Goal: Task Accomplishment & Management: Complete application form

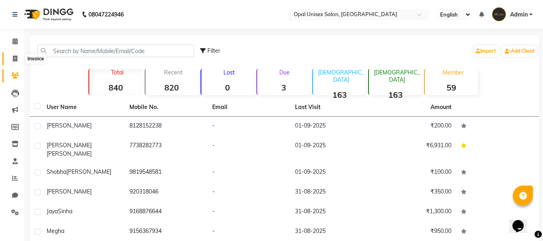
click at [16, 60] on icon at bounding box center [15, 59] width 4 height 6
select select "service"
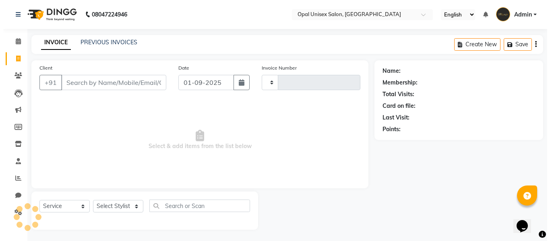
scroll to position [1, 0]
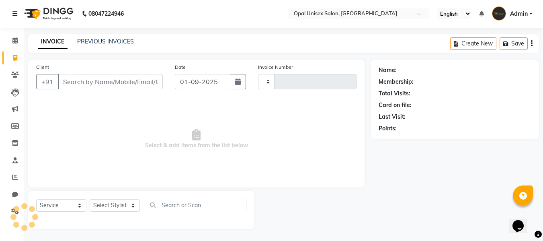
type input "1261"
select select "8653"
click at [81, 80] on input "Client" at bounding box center [110, 81] width 105 height 15
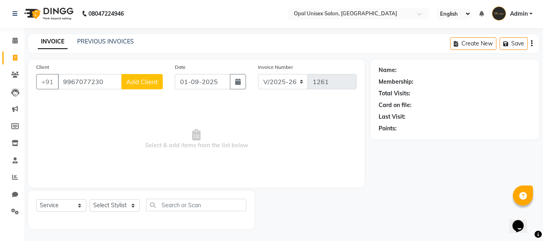
type input "9967077230"
click at [142, 79] on span "Add Client" at bounding box center [142, 82] width 32 height 8
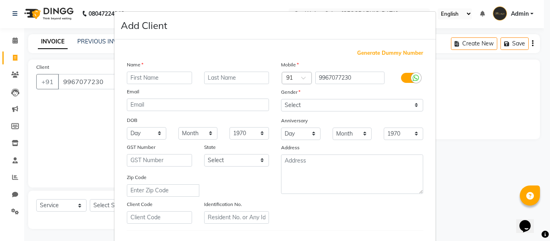
click at [164, 72] on input "text" at bounding box center [159, 78] width 65 height 12
click at [162, 76] on input "text" at bounding box center [159, 78] width 65 height 12
type input "Nidhi"
click at [296, 104] on select "Select [DEMOGRAPHIC_DATA] [DEMOGRAPHIC_DATA] Other Prefer Not To Say" at bounding box center [352, 105] width 142 height 12
select select "[DEMOGRAPHIC_DATA]"
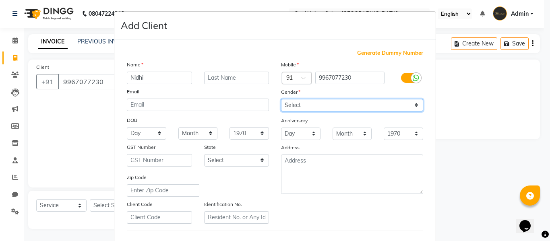
click at [281, 99] on select "Select [DEMOGRAPHIC_DATA] [DEMOGRAPHIC_DATA] Other Prefer Not To Say" at bounding box center [352, 105] width 142 height 12
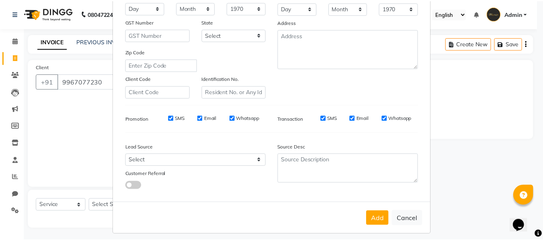
scroll to position [130, 0]
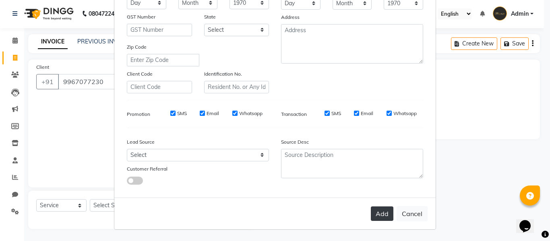
click at [371, 210] on button "Add" at bounding box center [381, 213] width 23 height 14
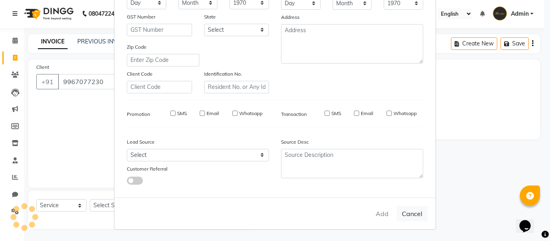
select select
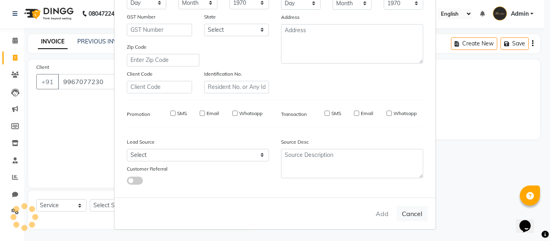
select select
checkbox input "false"
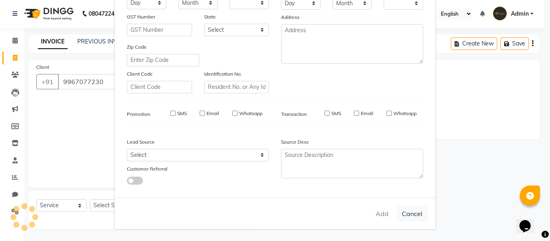
checkbox input "false"
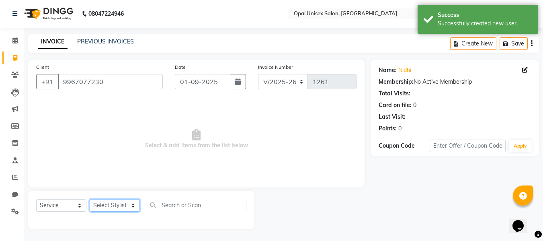
click at [104, 207] on select "Select Stylist [PERSON_NAME] Priyanka Sachin [PERSON_NAME][GEOGRAPHIC_DATA][PER…" at bounding box center [115, 205] width 50 height 12
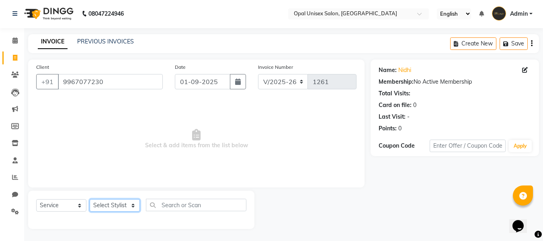
select select "86885"
click at [90, 199] on select "Select Stylist [PERSON_NAME] Priyanka Sachin [PERSON_NAME][GEOGRAPHIC_DATA][PER…" at bounding box center [115, 205] width 50 height 12
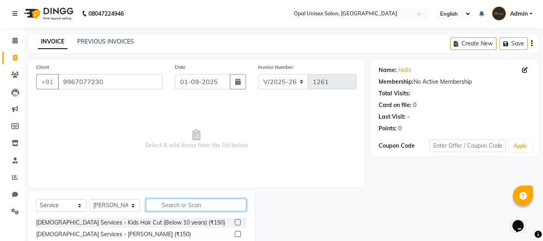
click at [194, 204] on input "text" at bounding box center [196, 205] width 101 height 12
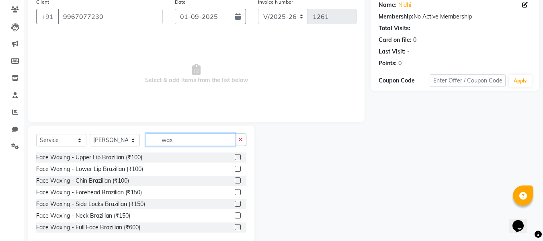
scroll to position [54, 0]
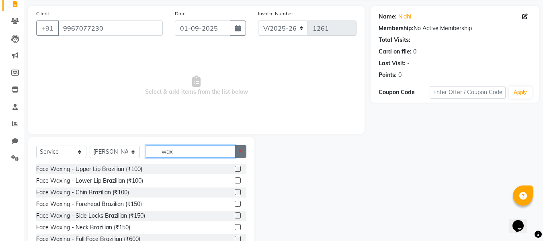
type input "wax"
click at [238, 157] on button "button" at bounding box center [241, 151] width 12 height 12
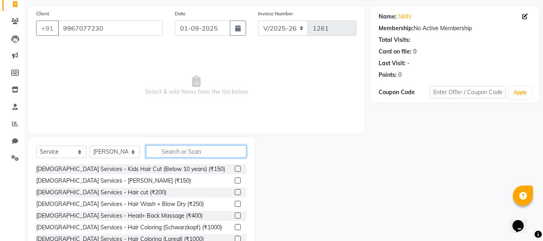
click at [196, 149] on input "text" at bounding box center [196, 151] width 101 height 12
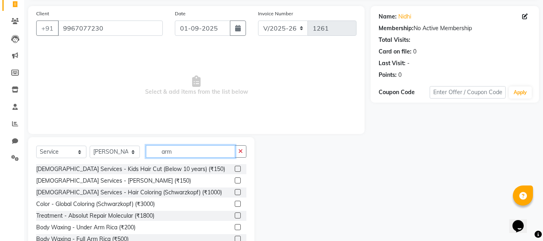
scroll to position [24, 0]
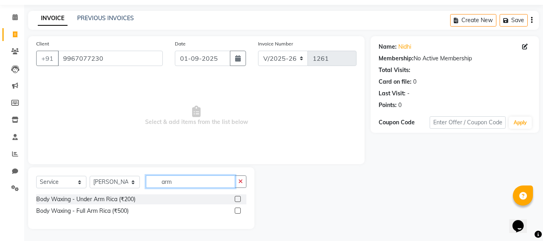
type input "arm"
click at [237, 198] on label at bounding box center [238, 199] width 6 height 6
click at [237, 198] on input "checkbox" at bounding box center [237, 199] width 5 height 5
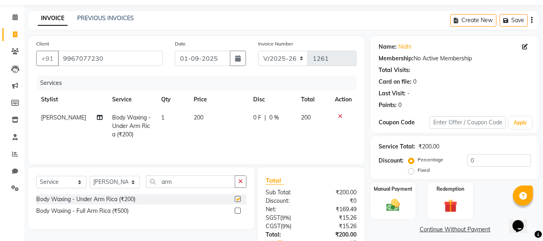
checkbox input "false"
click at [243, 182] on icon "button" at bounding box center [241, 182] width 4 height 6
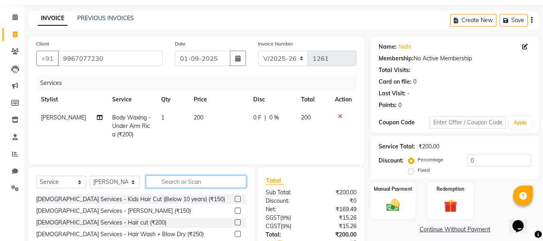
click at [206, 185] on input "text" at bounding box center [196, 181] width 101 height 12
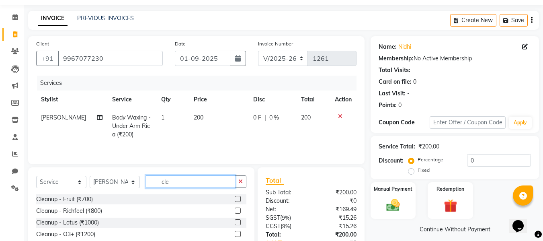
type input "cle"
click at [237, 197] on label at bounding box center [238, 199] width 6 height 6
click at [237, 197] on input "checkbox" at bounding box center [237, 199] width 5 height 5
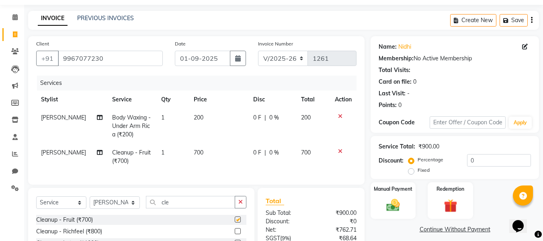
checkbox input "false"
click at [238, 206] on button "button" at bounding box center [241, 202] width 12 height 12
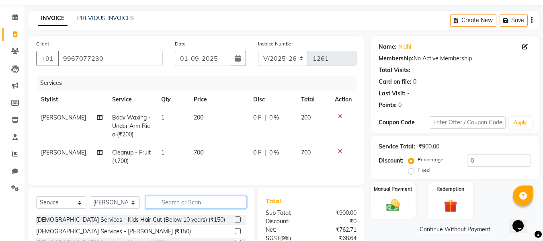
click at [198, 206] on input "text" at bounding box center [196, 202] width 101 height 12
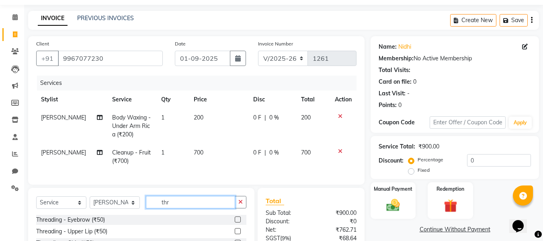
type input "thr"
click at [236, 215] on div "Select Service Product Membership Package Voucher Prepaid Gift Card Select Styl…" at bounding box center [141, 205] width 210 height 19
click at [239, 222] on label at bounding box center [238, 219] width 6 height 6
click at [239, 222] on input "checkbox" at bounding box center [237, 219] width 5 height 5
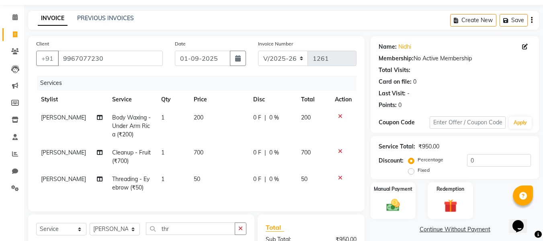
checkbox input "false"
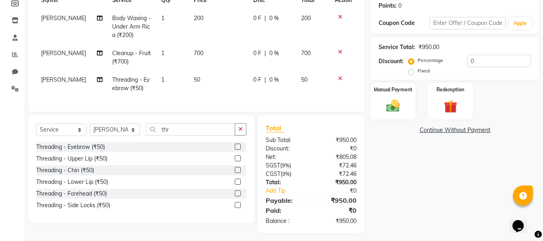
scroll to position [134, 0]
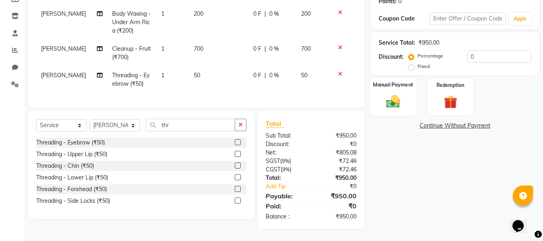
click at [397, 93] on img at bounding box center [393, 101] width 23 height 16
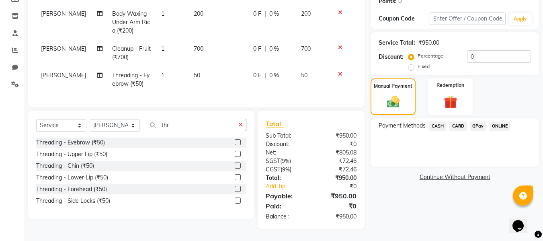
click at [479, 121] on span "GPay" at bounding box center [478, 125] width 16 height 9
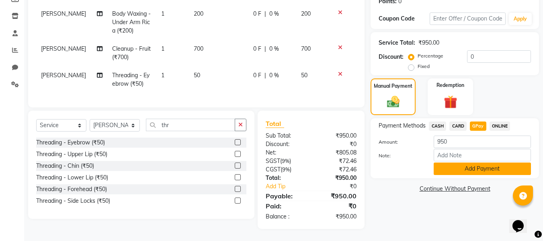
click at [475, 163] on button "Add Payment" at bounding box center [482, 169] width 97 height 12
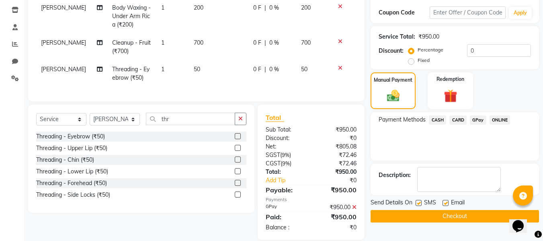
scroll to position [151, 0]
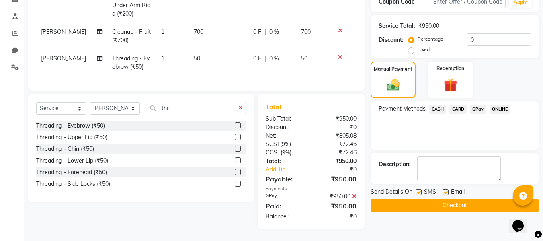
click at [479, 200] on button "Checkout" at bounding box center [455, 205] width 169 height 12
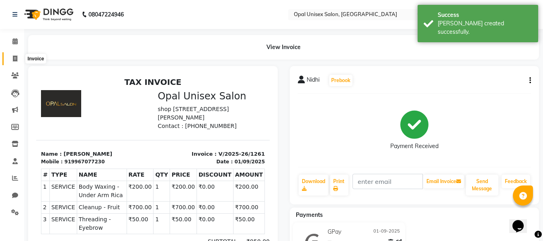
click at [15, 58] on icon at bounding box center [15, 59] width 4 height 6
select select "service"
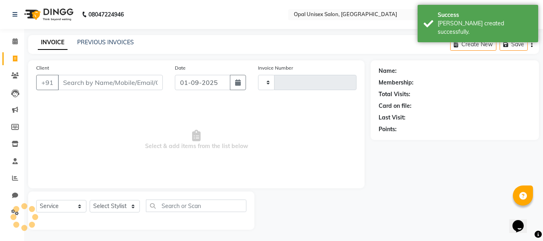
scroll to position [1, 0]
type input "1262"
select select "8653"
click at [65, 79] on input "Client" at bounding box center [110, 81] width 105 height 15
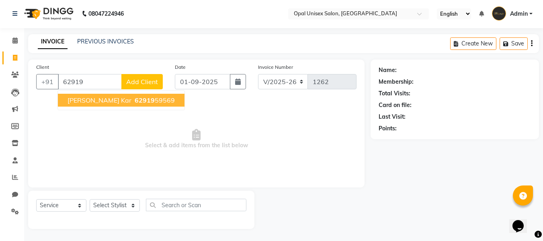
click at [135, 97] on span "62919" at bounding box center [145, 100] width 20 height 8
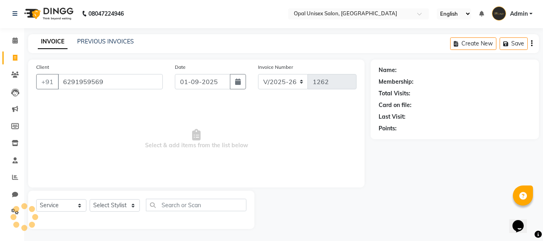
type input "6291959569"
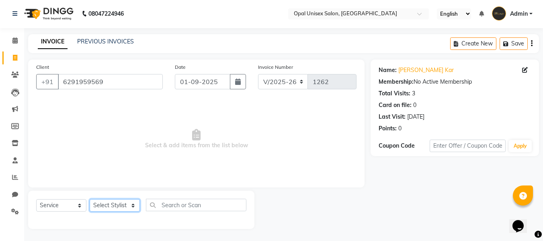
click at [120, 205] on select "Select Stylist [PERSON_NAME] Priyanka Sachin [PERSON_NAME][GEOGRAPHIC_DATA][PER…" at bounding box center [115, 205] width 50 height 12
select select "86885"
click at [90, 199] on select "Select Stylist [PERSON_NAME] Priyanka Sachin [PERSON_NAME][GEOGRAPHIC_DATA][PER…" at bounding box center [115, 205] width 50 height 12
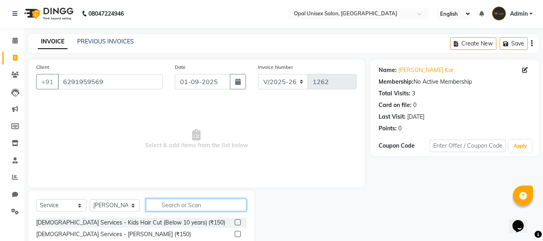
click at [176, 204] on input "text" at bounding box center [196, 205] width 101 height 12
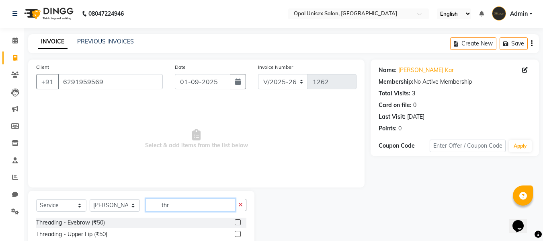
type input "thr"
click at [237, 221] on label at bounding box center [238, 222] width 6 height 6
click at [237, 221] on input "checkbox" at bounding box center [237, 222] width 5 height 5
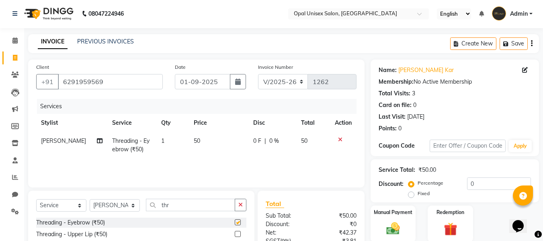
checkbox input "false"
click at [387, 229] on img at bounding box center [393, 228] width 23 height 16
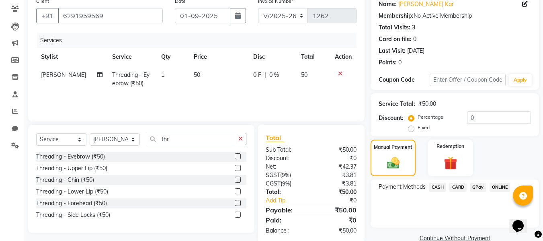
scroll to position [82, 0]
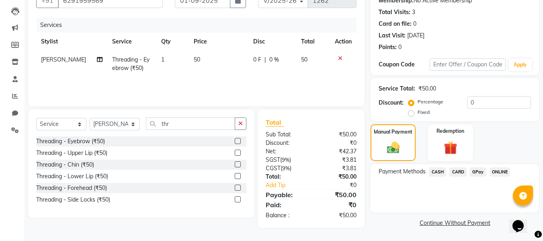
click at [479, 171] on span "GPay" at bounding box center [478, 171] width 16 height 9
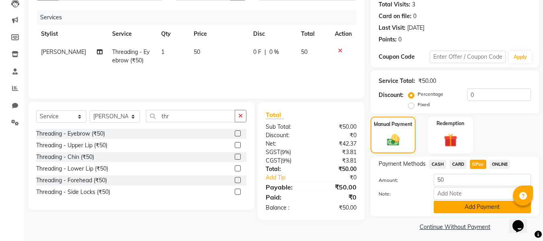
scroll to position [94, 0]
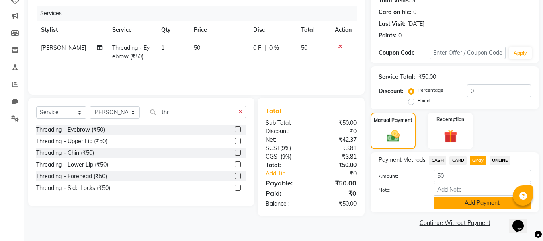
click at [479, 202] on button "Add Payment" at bounding box center [482, 203] width 97 height 12
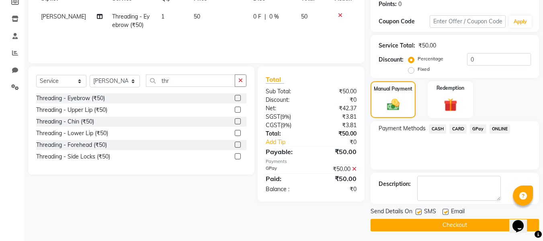
scroll to position [128, 0]
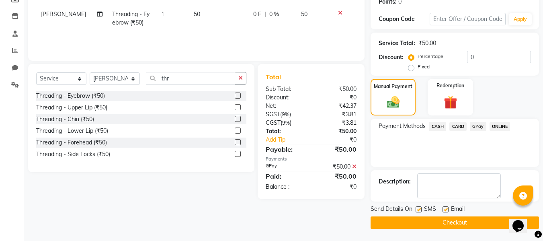
click at [466, 217] on button "Checkout" at bounding box center [455, 222] width 169 height 12
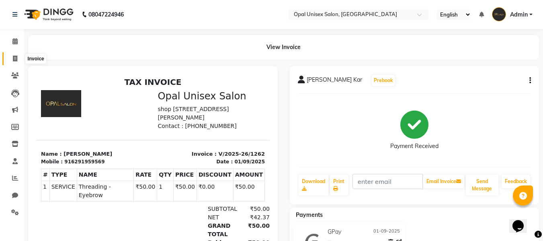
click at [18, 58] on span at bounding box center [15, 58] width 14 height 9
select select "service"
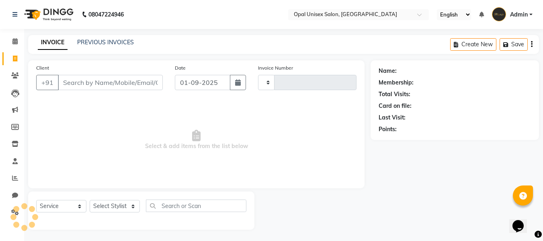
scroll to position [1, 0]
select select "8653"
type input "1263"
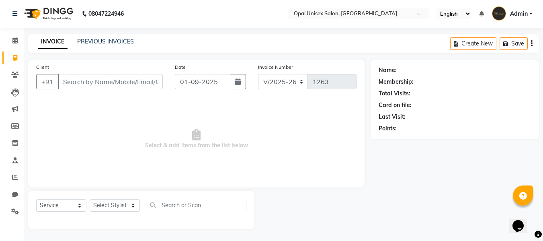
click at [64, 82] on input "Client" at bounding box center [110, 81] width 105 height 15
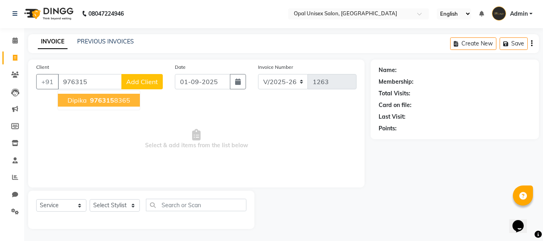
click at [62, 96] on button "Dipika 976315 8365" at bounding box center [99, 100] width 82 height 13
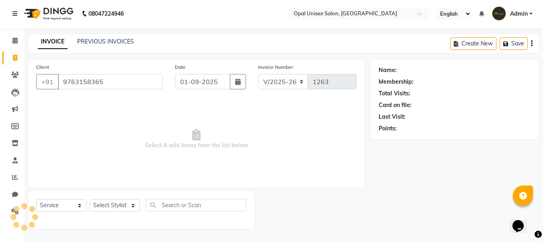
type input "9763158365"
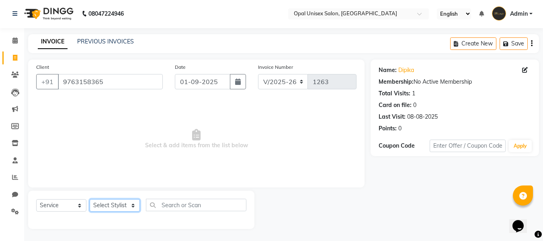
click at [113, 207] on select "Select Stylist [PERSON_NAME] Priyanka Sachin [PERSON_NAME][GEOGRAPHIC_DATA][PER…" at bounding box center [115, 205] width 50 height 12
select select "86885"
click at [90, 199] on select "Select Stylist [PERSON_NAME] Priyanka Sachin [PERSON_NAME][GEOGRAPHIC_DATA][PER…" at bounding box center [115, 205] width 50 height 12
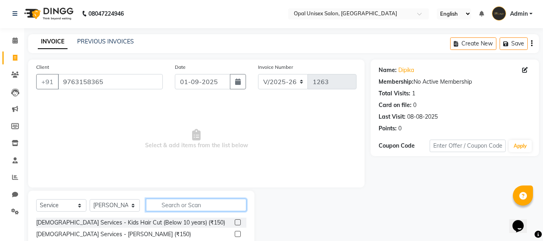
click at [178, 203] on input "text" at bounding box center [196, 205] width 101 height 12
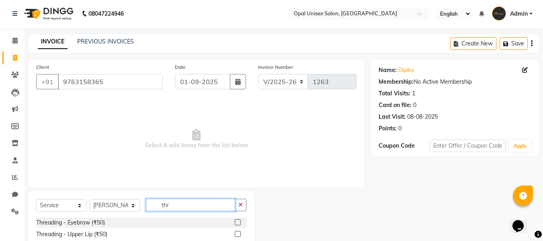
type input "thr"
click at [238, 223] on label at bounding box center [238, 222] width 6 height 6
click at [238, 223] on input "checkbox" at bounding box center [237, 222] width 5 height 5
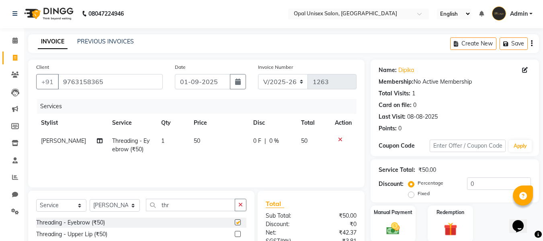
checkbox input "false"
click at [237, 235] on label at bounding box center [238, 234] width 6 height 6
click at [237, 235] on input "checkbox" at bounding box center [237, 234] width 5 height 5
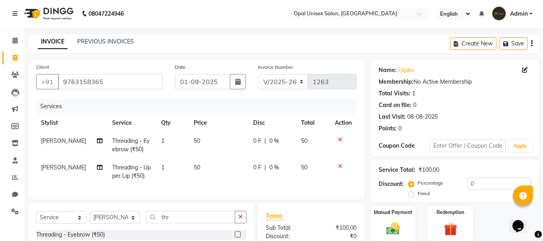
checkbox input "false"
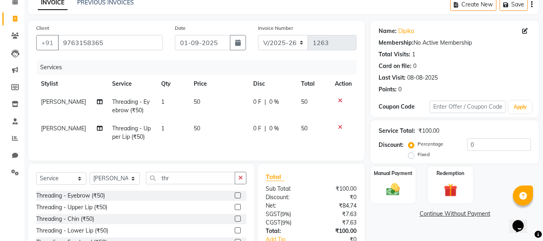
scroll to position [54, 0]
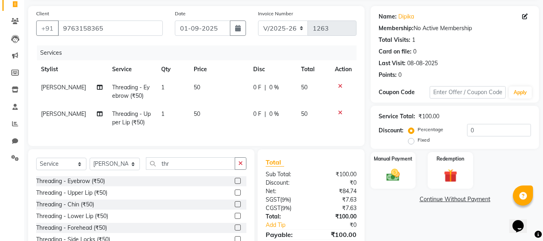
click at [410, 150] on div "Name: Dipika Membership: No Active Membership Total Visits: 1 Card on file: 0 L…" at bounding box center [458, 136] width 175 height 261
click at [412, 171] on div "Manual Payment" at bounding box center [393, 170] width 47 height 38
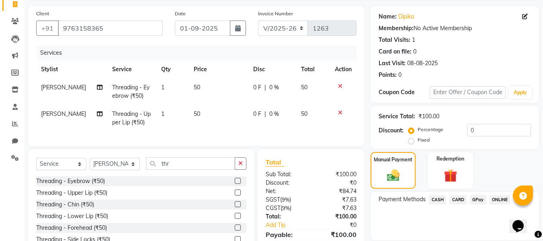
click at [439, 200] on span "CASH" at bounding box center [437, 199] width 17 height 9
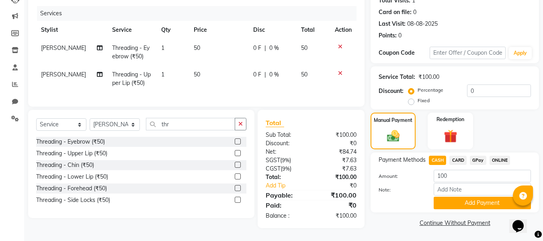
scroll to position [99, 0]
click at [485, 200] on button "Add Payment" at bounding box center [482, 203] width 97 height 12
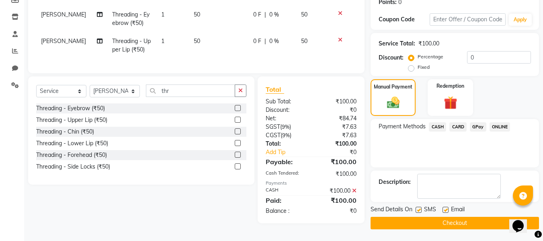
scroll to position [128, 0]
click at [473, 219] on button "Checkout" at bounding box center [455, 222] width 169 height 12
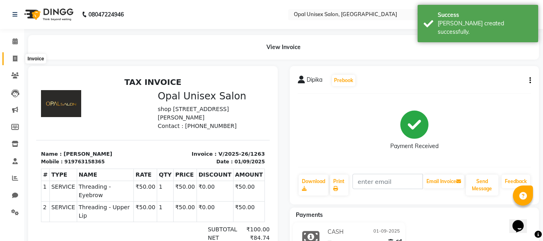
click at [12, 59] on span at bounding box center [15, 58] width 14 height 9
select select "service"
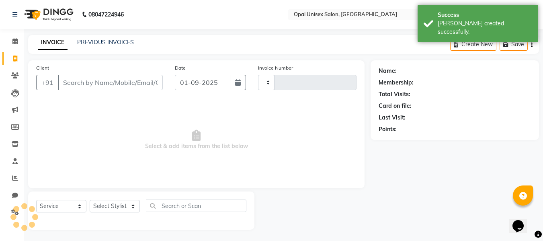
type input "1264"
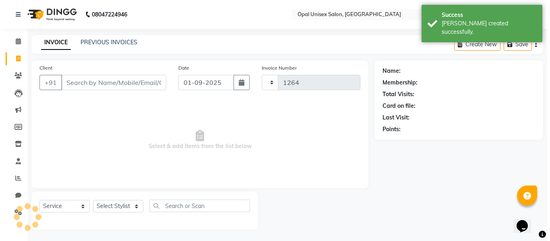
scroll to position [1, 0]
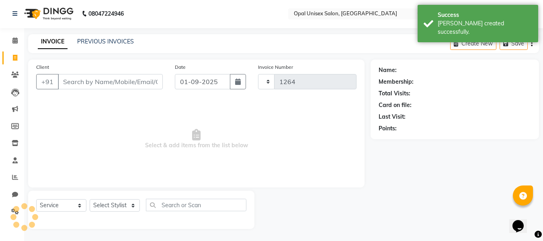
select select "8653"
click at [76, 83] on input "Client" at bounding box center [110, 81] width 105 height 15
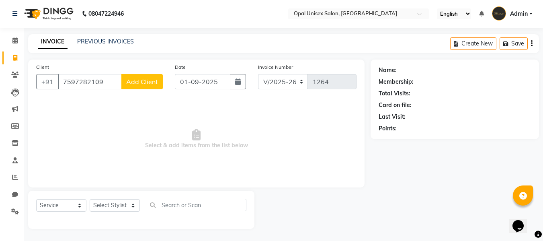
type input "7597282109"
click at [131, 79] on span "Add Client" at bounding box center [142, 82] width 32 height 8
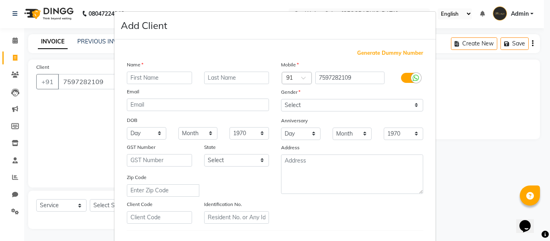
click at [135, 78] on input "text" at bounding box center [159, 78] width 65 height 12
type input "[PERSON_NAME]"
click at [293, 105] on select "Select [DEMOGRAPHIC_DATA] [DEMOGRAPHIC_DATA] Other Prefer Not To Say" at bounding box center [352, 105] width 142 height 12
select select "[DEMOGRAPHIC_DATA]"
click at [281, 99] on select "Select [DEMOGRAPHIC_DATA] [DEMOGRAPHIC_DATA] Other Prefer Not To Say" at bounding box center [352, 105] width 142 height 12
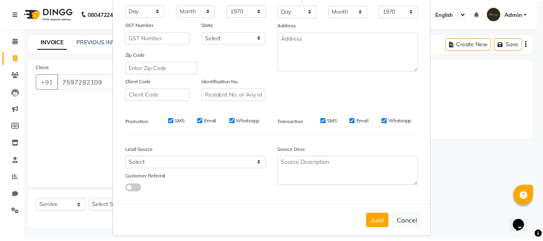
scroll to position [130, 0]
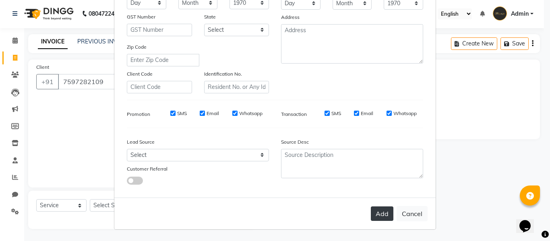
click at [380, 213] on button "Add" at bounding box center [381, 213] width 23 height 14
select select
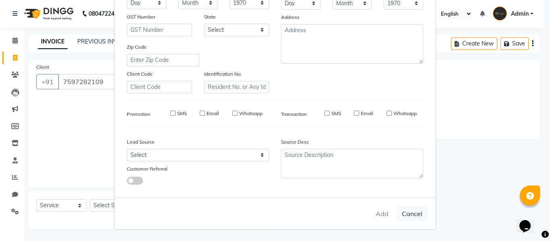
select select
checkbox input "false"
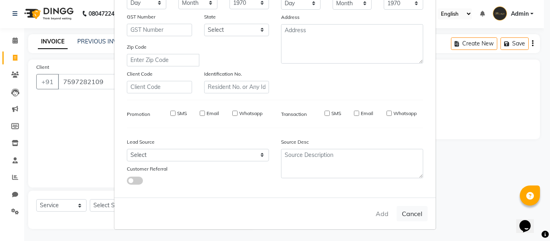
checkbox input "false"
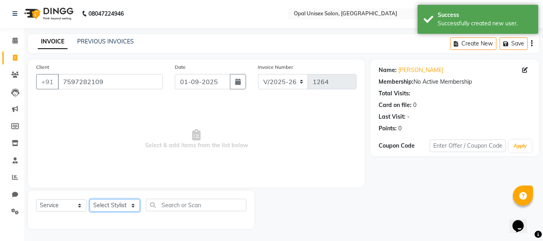
click at [113, 204] on select "Select Stylist [PERSON_NAME] Priyanka Sachin [PERSON_NAME][GEOGRAPHIC_DATA][PER…" at bounding box center [115, 205] width 50 height 12
select select "86884"
click at [90, 199] on select "Select Stylist [PERSON_NAME] Priyanka Sachin [PERSON_NAME][GEOGRAPHIC_DATA][PER…" at bounding box center [115, 205] width 50 height 12
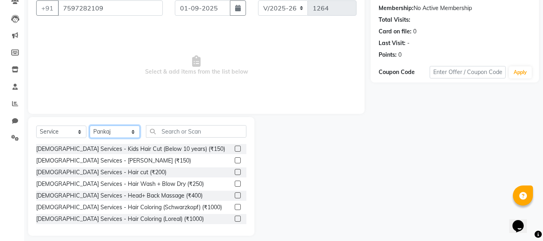
scroll to position [81, 0]
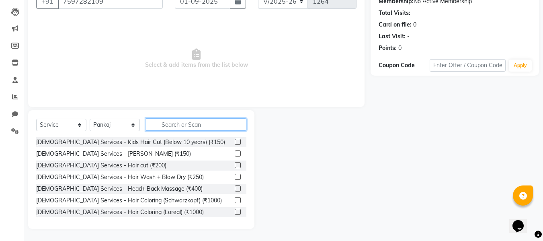
click at [187, 125] on input "text" at bounding box center [196, 124] width 101 height 12
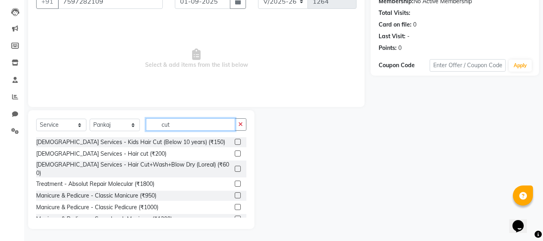
scroll to position [36, 0]
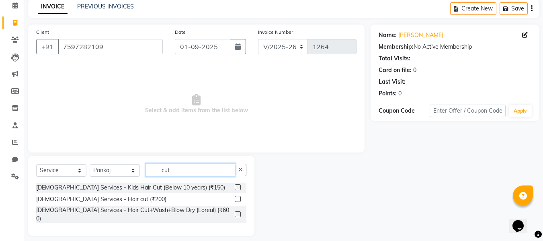
type input "cut"
click at [237, 198] on label at bounding box center [238, 199] width 6 height 6
click at [237, 198] on input "checkbox" at bounding box center [237, 199] width 5 height 5
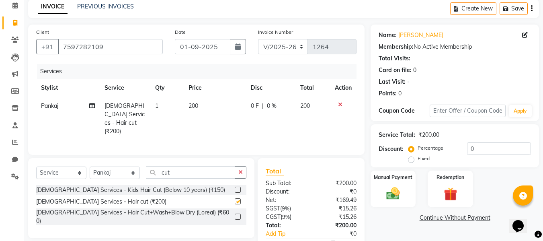
checkbox input "false"
click at [393, 185] on div "Manual Payment" at bounding box center [393, 189] width 47 height 38
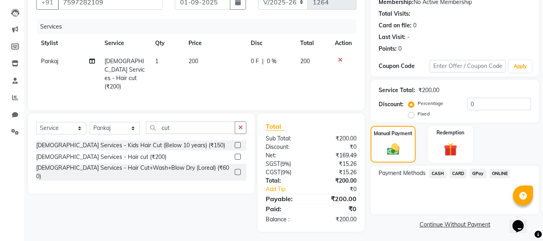
scroll to position [82, 0]
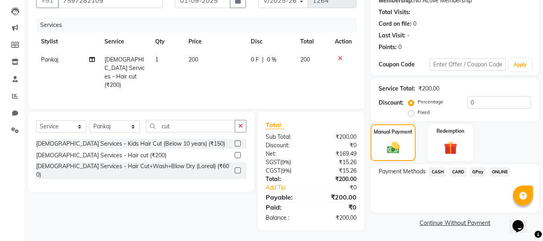
click at [480, 171] on span "GPay" at bounding box center [478, 171] width 16 height 9
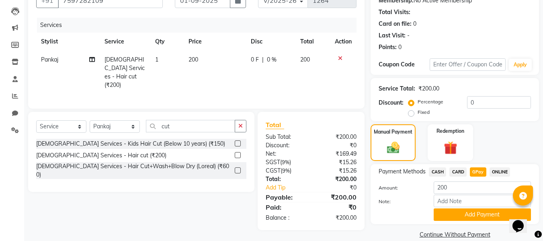
scroll to position [94, 0]
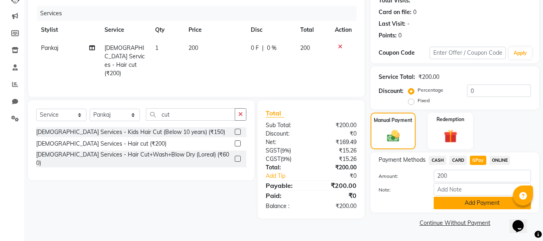
click at [471, 202] on button "Add Payment" at bounding box center [482, 203] width 97 height 12
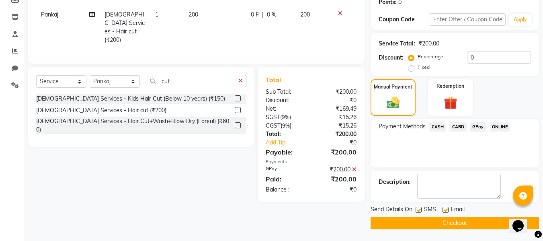
scroll to position [128, 0]
click at [467, 221] on button "Checkout" at bounding box center [455, 222] width 169 height 12
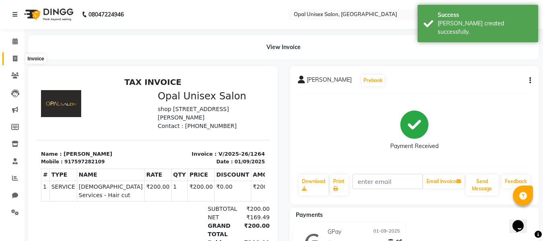
click at [16, 58] on icon at bounding box center [15, 59] width 4 height 6
select select "service"
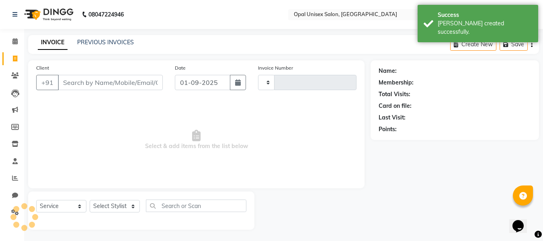
scroll to position [1, 0]
type input "1265"
select select "8653"
click at [84, 80] on input "Client" at bounding box center [110, 81] width 105 height 15
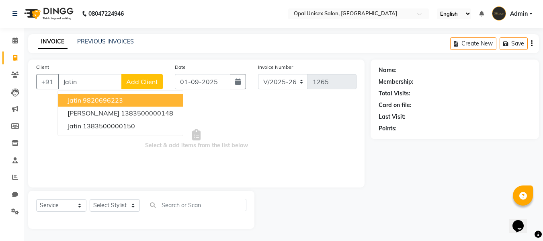
click at [91, 99] on ngb-highlight "9820696223" at bounding box center [103, 100] width 40 height 8
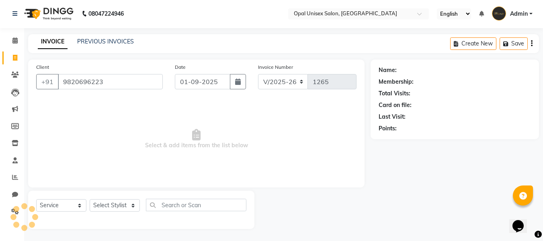
type input "9820696223"
select select "1: Object"
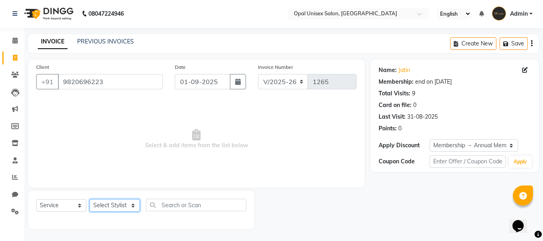
click at [116, 206] on select "Select Stylist [PERSON_NAME] Priyanka Sachin [PERSON_NAME][GEOGRAPHIC_DATA][PER…" at bounding box center [115, 205] width 50 height 12
select select "86884"
click at [90, 199] on select "Select Stylist [PERSON_NAME] Priyanka Sachin [PERSON_NAME][GEOGRAPHIC_DATA][PER…" at bounding box center [115, 205] width 50 height 12
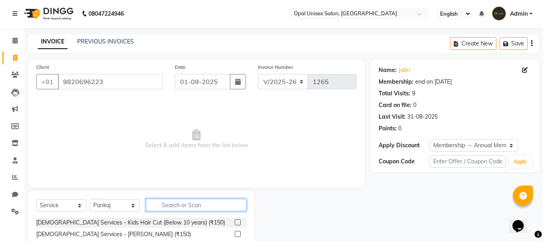
click at [180, 200] on input "text" at bounding box center [196, 205] width 101 height 12
type input "massa"
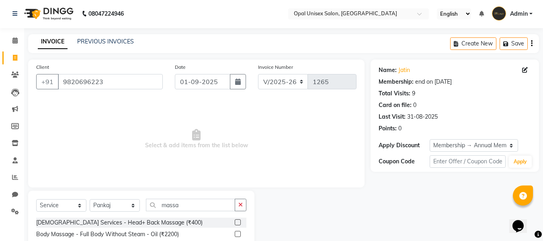
click at [237, 221] on label at bounding box center [238, 222] width 6 height 6
click at [237, 221] on input "checkbox" at bounding box center [237, 222] width 5 height 5
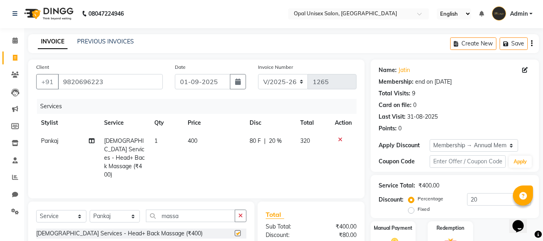
checkbox input "false"
click at [196, 137] on td "400" at bounding box center [214, 158] width 62 height 52
select select "86884"
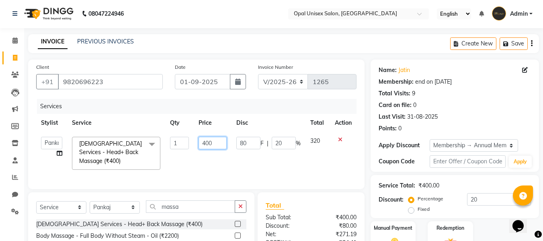
click at [209, 144] on input "400" at bounding box center [213, 143] width 28 height 12
type input "150"
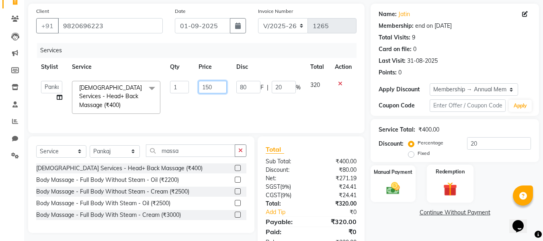
scroll to position [81, 0]
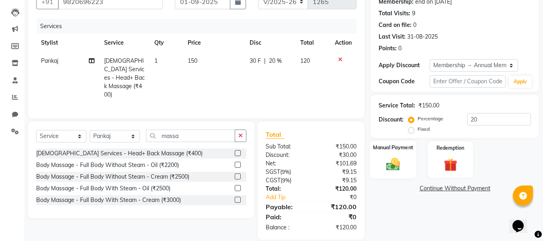
click at [379, 161] on div "Manual Payment" at bounding box center [393, 159] width 47 height 38
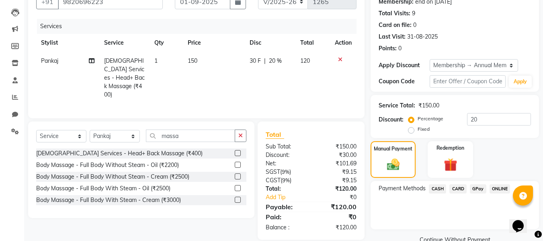
click at [480, 187] on span "GPay" at bounding box center [478, 188] width 16 height 9
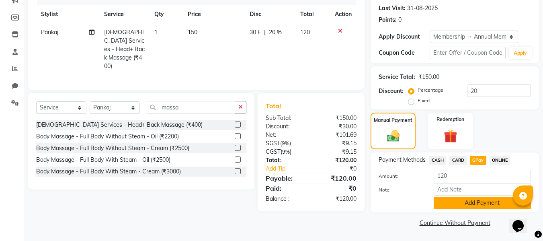
click at [474, 200] on button "Add Payment" at bounding box center [482, 203] width 97 height 12
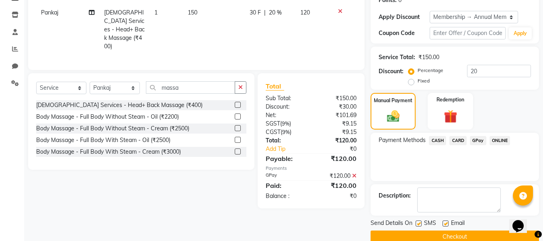
scroll to position [143, 0]
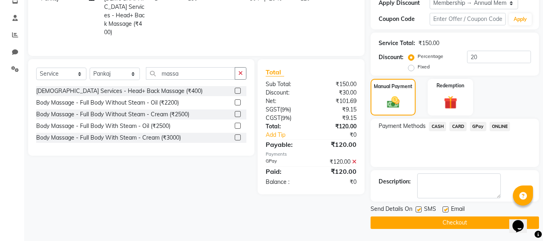
click at [464, 224] on button "Checkout" at bounding box center [455, 222] width 169 height 12
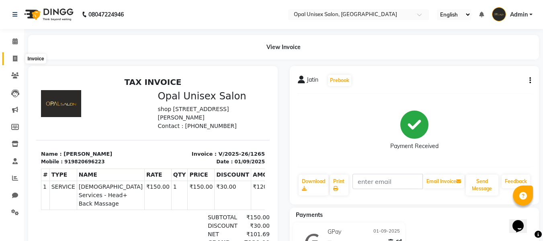
click at [11, 58] on span at bounding box center [15, 58] width 14 height 9
select select "service"
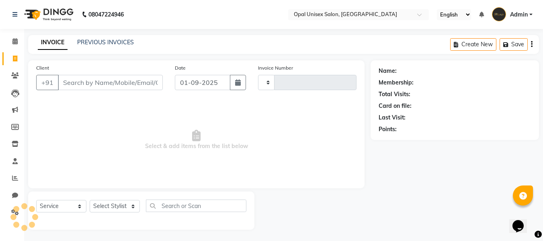
scroll to position [1, 0]
type input "1266"
select select "8653"
click at [68, 80] on input "Client" at bounding box center [110, 81] width 105 height 15
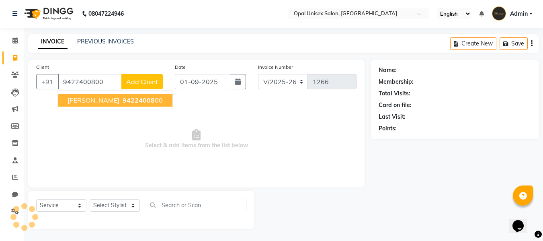
type input "9422400800"
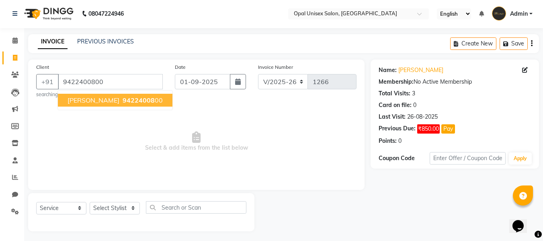
click at [74, 99] on span "[PERSON_NAME]" at bounding box center [94, 100] width 52 height 8
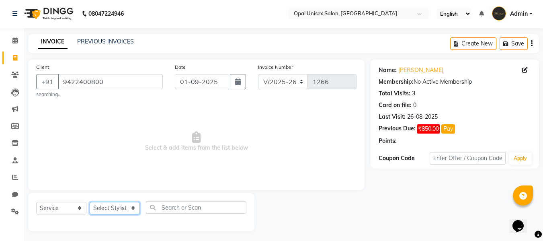
click at [111, 208] on select "Select Stylist [PERSON_NAME] Priyanka Sachin [PERSON_NAME][GEOGRAPHIC_DATA][PER…" at bounding box center [115, 208] width 50 height 12
select select "86885"
click at [90, 202] on select "Select Stylist [PERSON_NAME] Priyanka Sachin [PERSON_NAME][GEOGRAPHIC_DATA][PER…" at bounding box center [115, 208] width 50 height 12
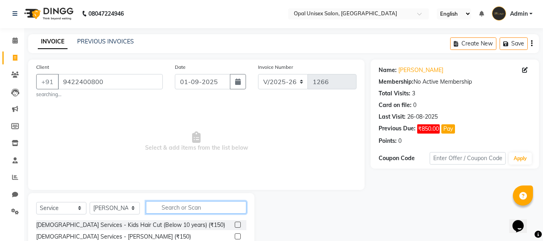
click at [170, 204] on input "text" at bounding box center [196, 207] width 101 height 12
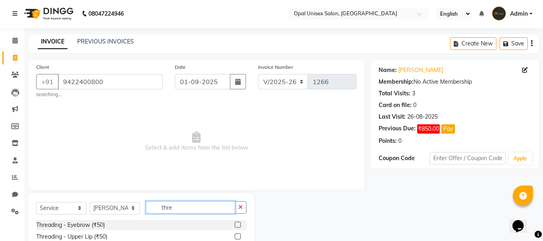
type input "thre"
click at [236, 224] on label at bounding box center [238, 225] width 6 height 6
click at [236, 224] on input "checkbox" at bounding box center [237, 224] width 5 height 5
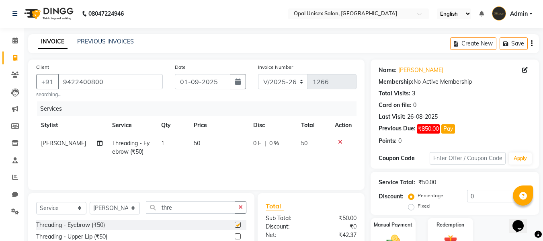
checkbox input "false"
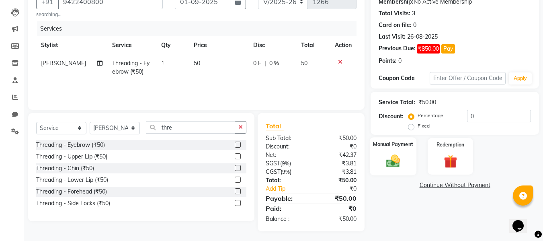
scroll to position [81, 0]
click at [395, 152] on img at bounding box center [393, 160] width 23 height 16
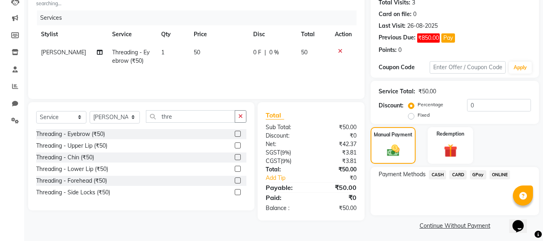
scroll to position [95, 0]
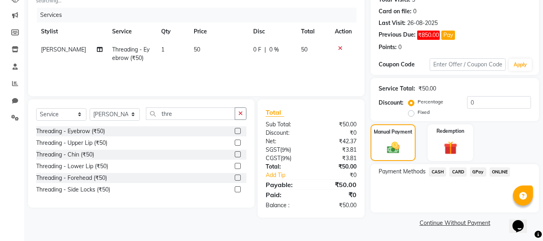
click at [476, 174] on span "GPay" at bounding box center [478, 171] width 16 height 9
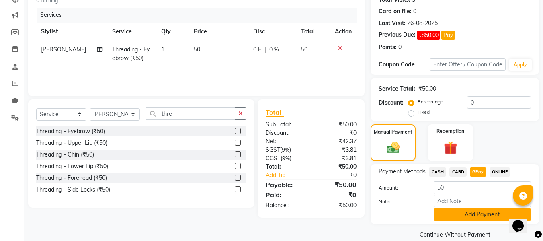
click at [471, 215] on button "Add Payment" at bounding box center [482, 214] width 97 height 12
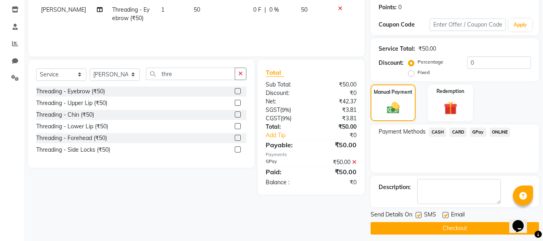
scroll to position [140, 0]
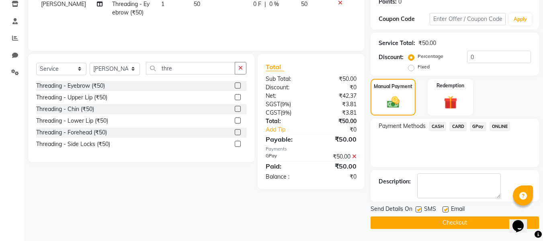
click at [469, 223] on button "Checkout" at bounding box center [455, 222] width 169 height 12
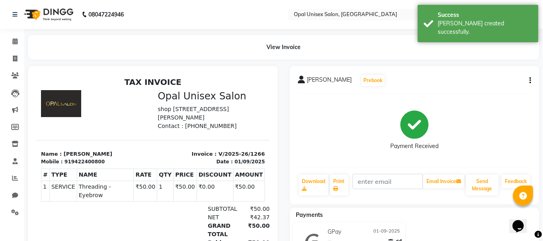
drag, startPoint x: 338, startPoint y: 101, endPoint x: 312, endPoint y: 260, distance: 160.6
click at [312, 241] on html "08047224946 Select Location × Opal Unisex Salon, Hinjewadi English ENGLISH Espa…" at bounding box center [271, 120] width 543 height 241
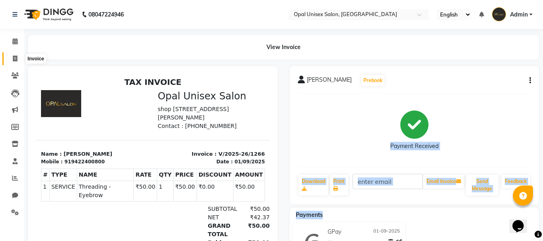
click at [13, 56] on icon at bounding box center [15, 59] width 4 height 6
select select "service"
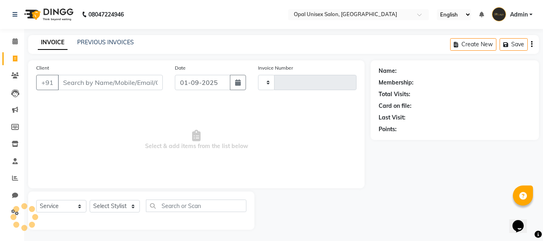
scroll to position [1, 0]
type input "1267"
select select "8653"
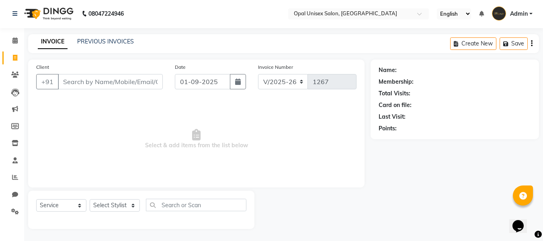
click at [118, 82] on input "Client" at bounding box center [110, 81] width 105 height 15
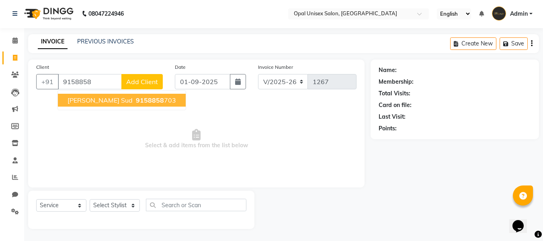
click at [136, 103] on span "9158858" at bounding box center [150, 100] width 28 height 8
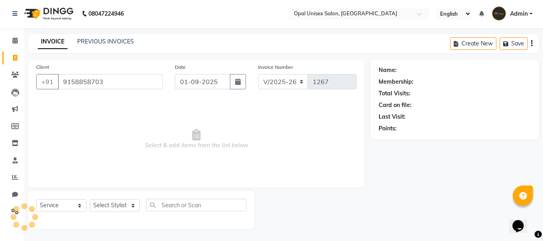
type input "9158858703"
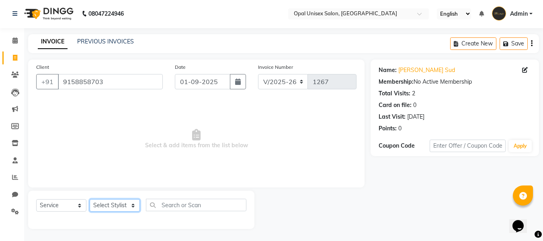
click at [97, 207] on select "Select Stylist [PERSON_NAME] Priyanka Sachin [PERSON_NAME][GEOGRAPHIC_DATA][PER…" at bounding box center [115, 205] width 50 height 12
select select "86885"
click at [90, 199] on select "Select Stylist [PERSON_NAME] Priyanka Sachin [PERSON_NAME][GEOGRAPHIC_DATA][PER…" at bounding box center [115, 205] width 50 height 12
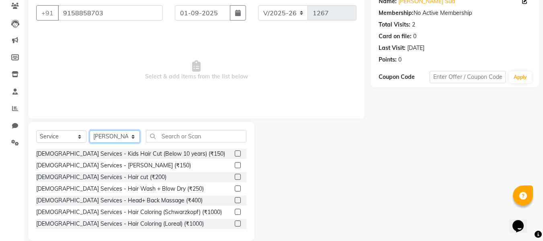
scroll to position [81, 0]
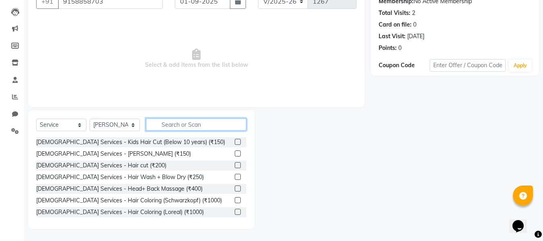
click at [161, 123] on input "text" at bounding box center [196, 124] width 101 height 12
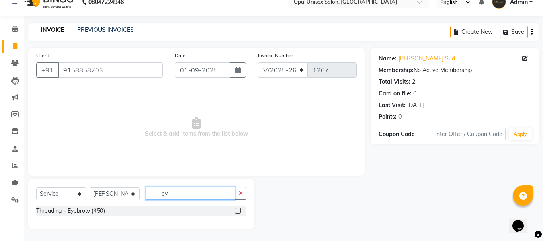
type input "ey"
click at [239, 212] on label at bounding box center [238, 211] width 6 height 6
click at [239, 212] on input "checkbox" at bounding box center [237, 210] width 5 height 5
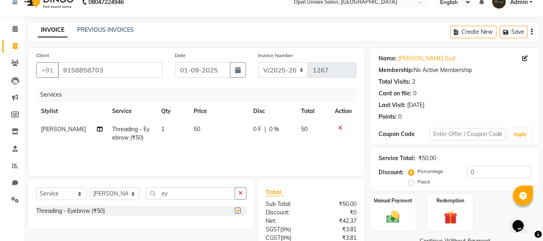
checkbox input "false"
click at [205, 123] on td "50" at bounding box center [219, 133] width 60 height 27
select select "86885"
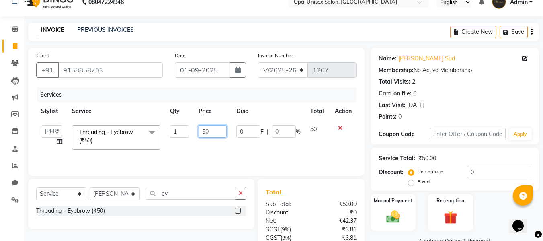
click at [210, 130] on input "50" at bounding box center [213, 131] width 28 height 12
type input "5"
type input "500"
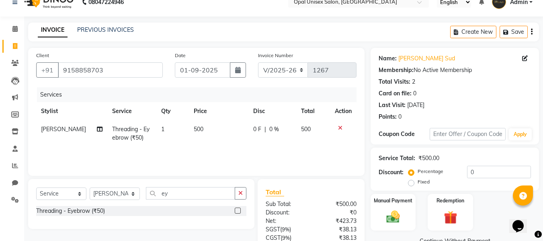
click at [243, 145] on tr "[PERSON_NAME] Threading - Eyebrow (₹50) 1 500 0 F | 0 % 500" at bounding box center [196, 133] width 321 height 27
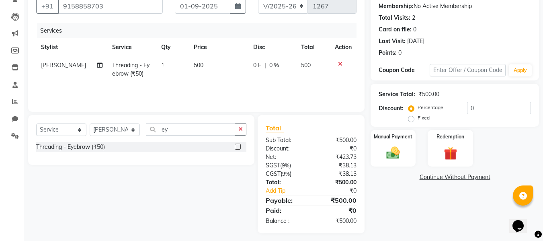
scroll to position [81, 0]
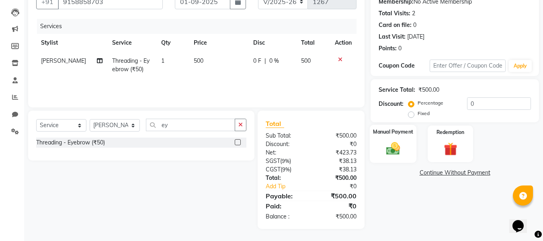
click at [394, 142] on img at bounding box center [393, 148] width 23 height 16
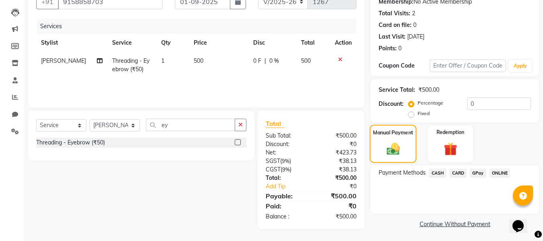
scroll to position [82, 0]
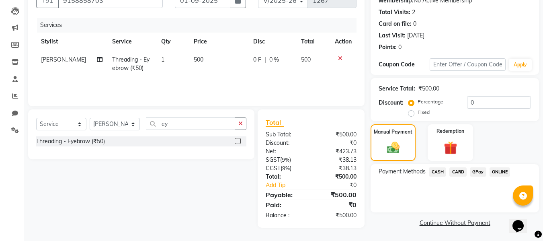
click at [480, 173] on span "GPay" at bounding box center [478, 171] width 16 height 9
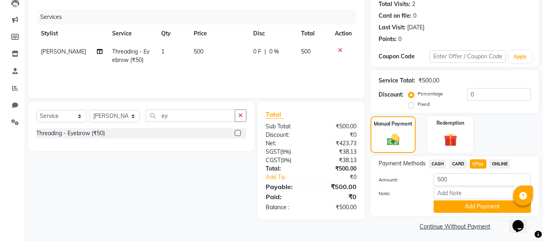
scroll to position [94, 0]
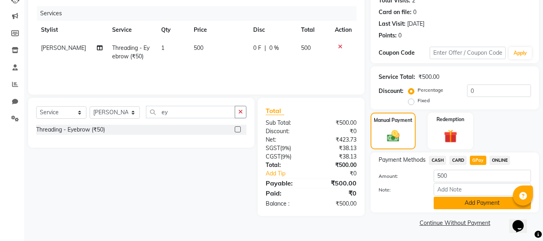
click at [449, 202] on button "Add Payment" at bounding box center [482, 203] width 97 height 12
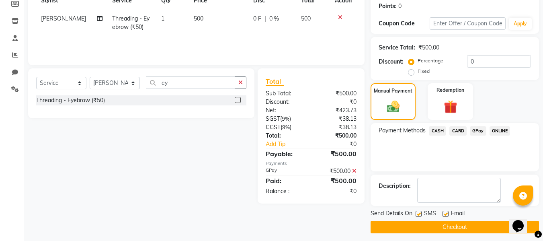
scroll to position [128, 0]
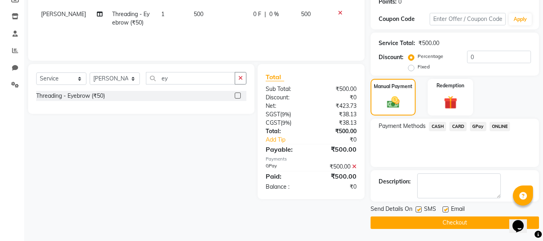
click at [441, 220] on button "Checkout" at bounding box center [455, 222] width 169 height 12
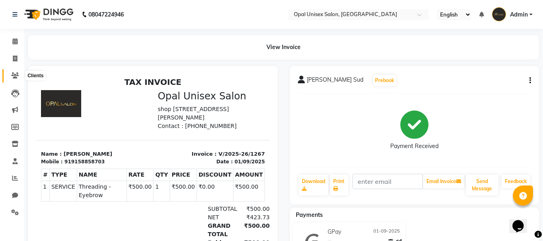
click at [17, 78] on icon at bounding box center [15, 75] width 8 height 6
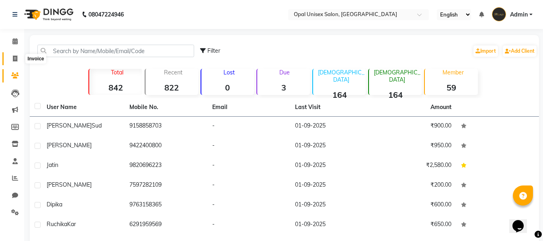
click at [10, 56] on span at bounding box center [15, 58] width 14 height 9
select select "service"
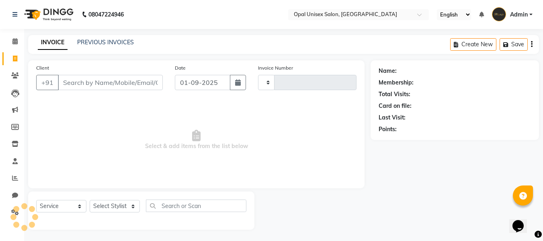
scroll to position [1, 0]
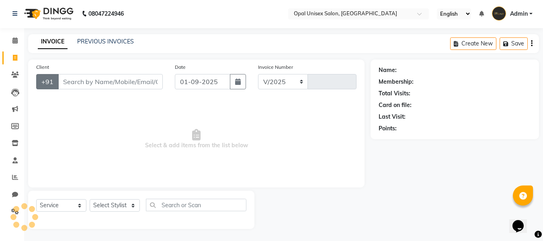
select select "8653"
type input "1268"
click at [70, 81] on input "Client" at bounding box center [110, 81] width 105 height 15
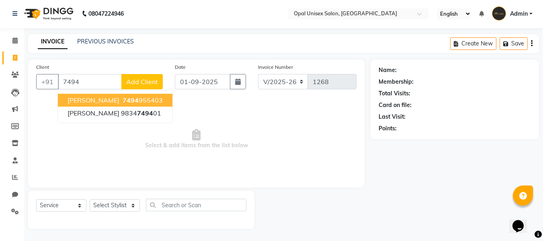
click at [86, 99] on span "[PERSON_NAME]" at bounding box center [94, 100] width 52 height 8
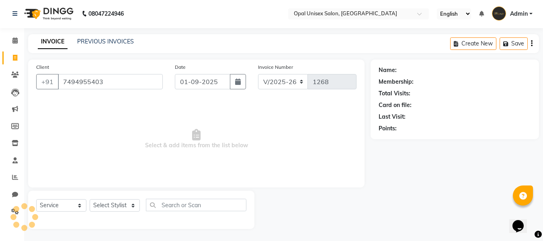
type input "7494955403"
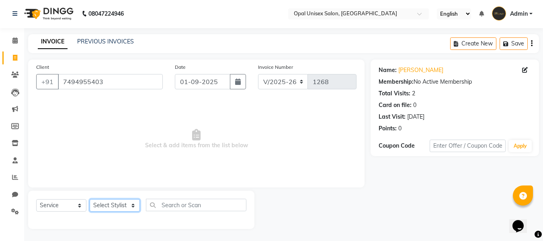
click at [124, 206] on select "Select Stylist [PERSON_NAME] Priyanka Sachin [PERSON_NAME][GEOGRAPHIC_DATA][PER…" at bounding box center [115, 205] width 50 height 12
select select "86886"
click at [90, 199] on select "Select Stylist [PERSON_NAME] Priyanka Sachin [PERSON_NAME][GEOGRAPHIC_DATA][PER…" at bounding box center [115, 205] width 50 height 12
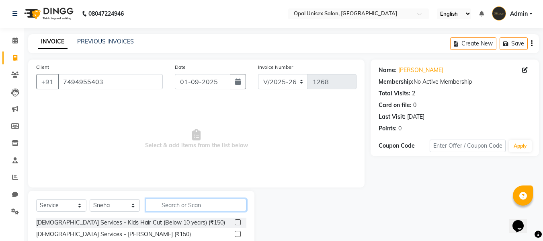
click at [156, 208] on input "text" at bounding box center [196, 205] width 101 height 12
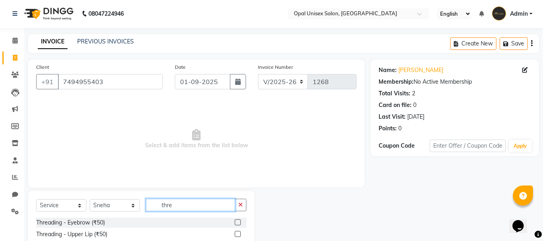
type input "thre"
click at [238, 222] on label at bounding box center [238, 222] width 6 height 6
click at [238, 222] on input "checkbox" at bounding box center [237, 222] width 5 height 5
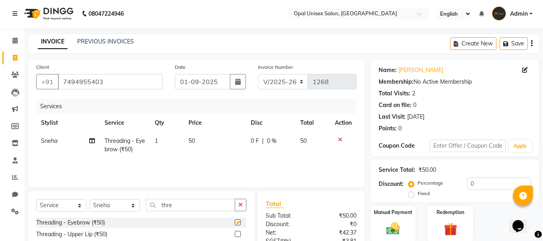
checkbox input "false"
click at [72, 204] on select "Select Service Product Membership Package Voucher Prepaid Gift Card" at bounding box center [61, 205] width 50 height 12
click at [36, 199] on select "Select Service Product Membership Package Voucher Prepaid Gift Card" at bounding box center [61, 205] width 50 height 12
click at [226, 222] on div "Annual Membership" at bounding box center [141, 223] width 210 height 10
click at [239, 221] on label at bounding box center [238, 222] width 6 height 6
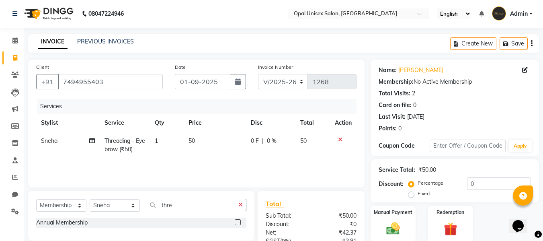
click at [239, 221] on input "checkbox" at bounding box center [237, 222] width 5 height 5
select select "select"
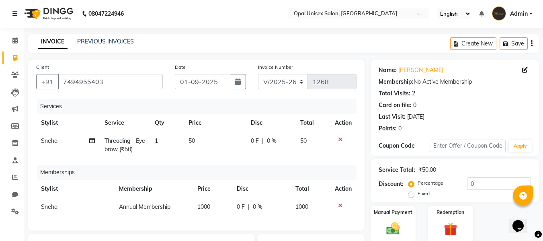
click at [205, 207] on span "1000" at bounding box center [204, 206] width 13 height 7
select select "86886"
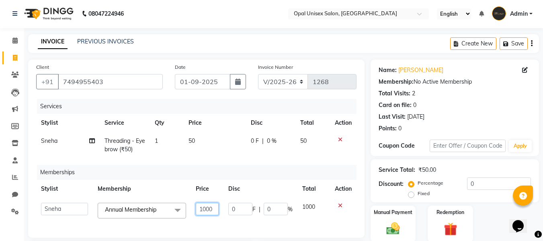
click at [206, 207] on input "1000" at bounding box center [207, 209] width 23 height 12
type input "00"
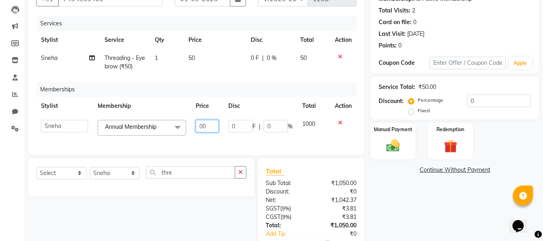
scroll to position [57, 0]
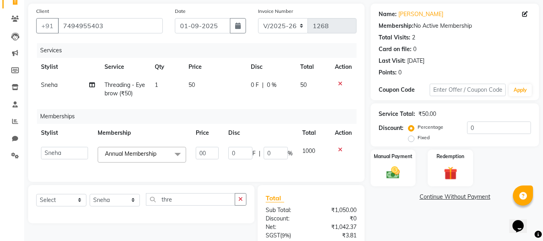
click at [264, 82] on div "0 F | 0 %" at bounding box center [271, 85] width 40 height 8
select select "86886"
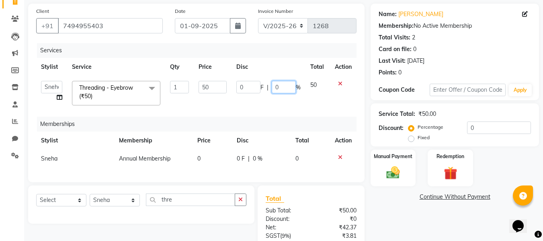
click at [275, 86] on input "0" at bounding box center [284, 87] width 24 height 12
type input "20"
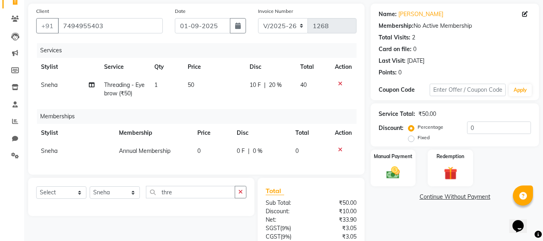
click at [301, 193] on div "Total Sub Total: ₹50.00 Discount: ₹10.00 Net: ₹33.90 SGST ( 9% ) ₹3.05 CGST ( 9…" at bounding box center [311, 237] width 107 height 118
click at [390, 170] on img at bounding box center [393, 173] width 23 height 16
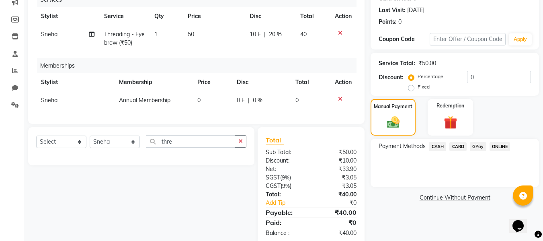
scroll to position [110, 0]
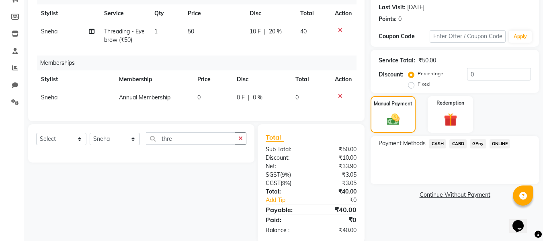
click at [481, 146] on span "GPay" at bounding box center [478, 143] width 16 height 9
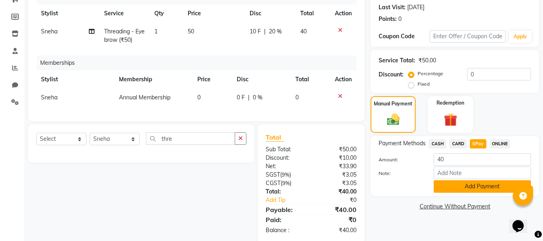
click at [479, 182] on button "Add Payment" at bounding box center [482, 186] width 97 height 12
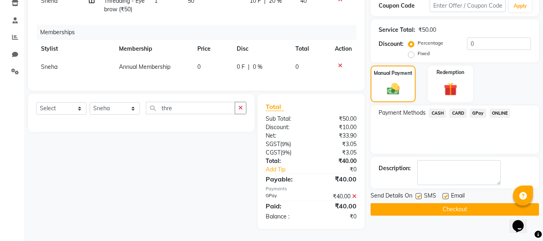
scroll to position [147, 0]
click at [473, 203] on button "Checkout" at bounding box center [455, 209] width 169 height 12
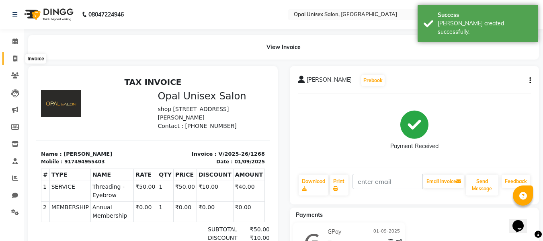
click at [17, 59] on icon at bounding box center [15, 59] width 4 height 6
select select "service"
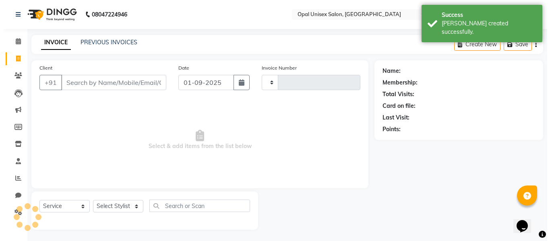
scroll to position [1, 0]
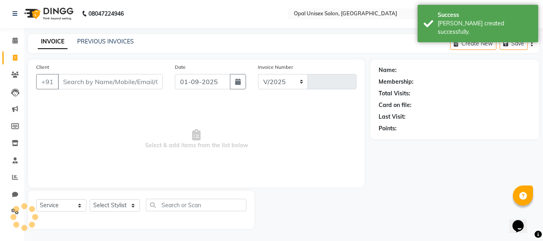
select select "8653"
type input "1269"
click at [78, 82] on input "Client" at bounding box center [110, 81] width 105 height 15
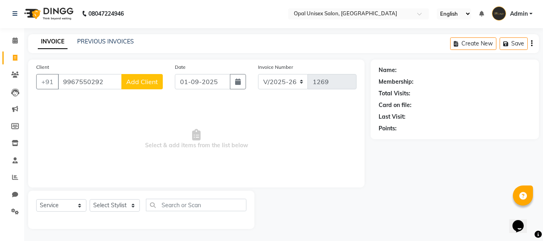
type input "9967550292"
click at [135, 84] on span "Add Client" at bounding box center [142, 82] width 32 height 8
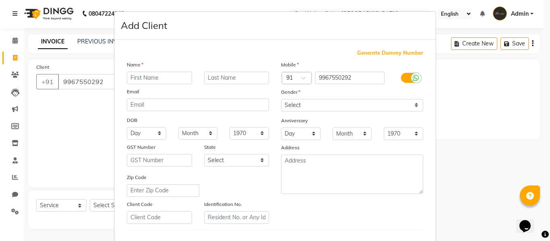
click at [150, 78] on input "text" at bounding box center [159, 78] width 65 height 12
type input "Prathav"
click at [306, 101] on select "Select [DEMOGRAPHIC_DATA] [DEMOGRAPHIC_DATA] Other Prefer Not To Say" at bounding box center [352, 105] width 142 height 12
select select "[DEMOGRAPHIC_DATA]"
click at [281, 99] on select "Select [DEMOGRAPHIC_DATA] [DEMOGRAPHIC_DATA] Other Prefer Not To Say" at bounding box center [352, 105] width 142 height 12
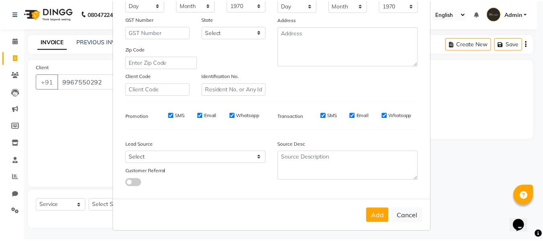
scroll to position [130, 0]
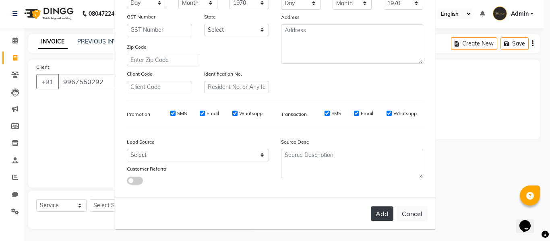
click at [377, 212] on button "Add" at bounding box center [381, 213] width 23 height 14
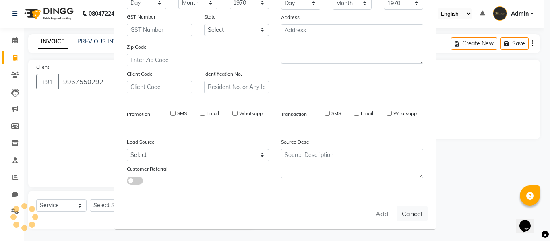
select select
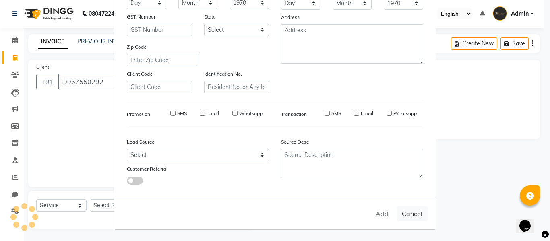
select select
checkbox input "false"
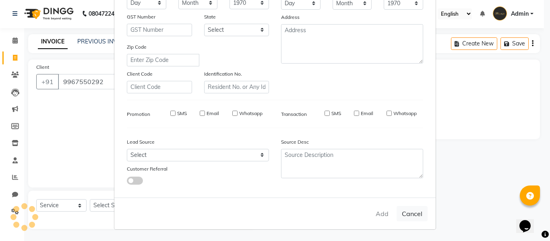
checkbox input "false"
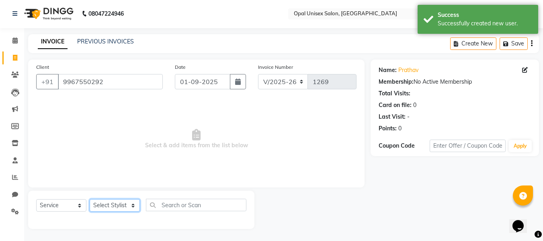
click at [123, 206] on select "Select Stylist [PERSON_NAME] Priyanka Sachin [PERSON_NAME][GEOGRAPHIC_DATA][PER…" at bounding box center [115, 205] width 50 height 12
select select "86884"
click at [90, 199] on select "Select Stylist [PERSON_NAME] Priyanka Sachin [PERSON_NAME][GEOGRAPHIC_DATA][PER…" at bounding box center [115, 205] width 50 height 12
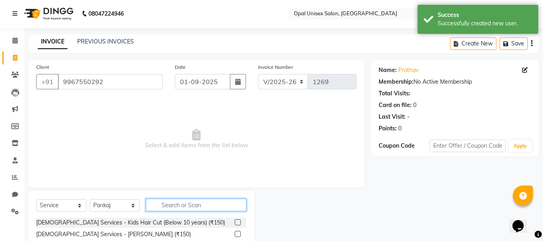
click at [178, 206] on input "text" at bounding box center [196, 205] width 101 height 12
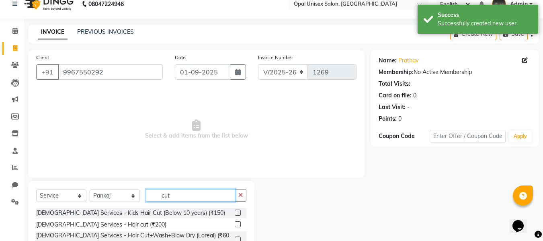
scroll to position [28, 0]
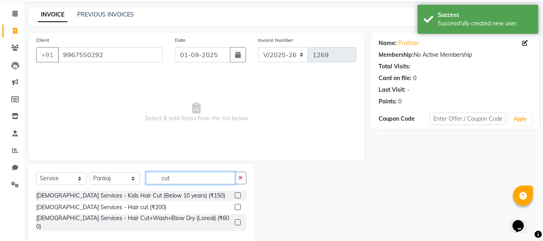
type input "cut"
click at [237, 205] on label at bounding box center [238, 207] width 6 height 6
click at [237, 205] on input "checkbox" at bounding box center [237, 207] width 5 height 5
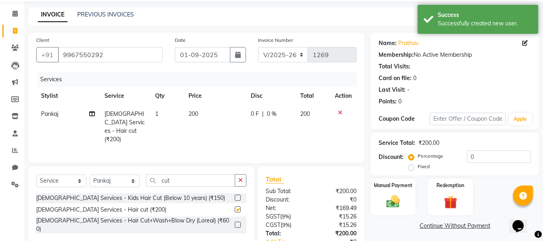
checkbox input "false"
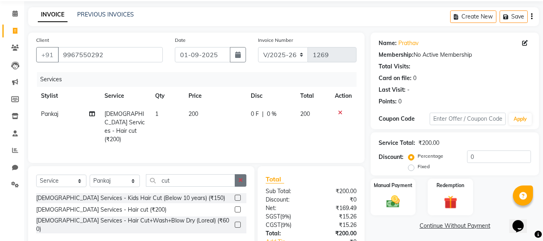
click at [239, 179] on icon "button" at bounding box center [241, 180] width 4 height 6
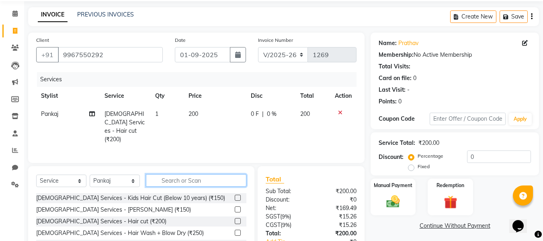
click at [215, 178] on input "text" at bounding box center [196, 180] width 101 height 12
click at [200, 177] on input "text" at bounding box center [196, 180] width 101 height 12
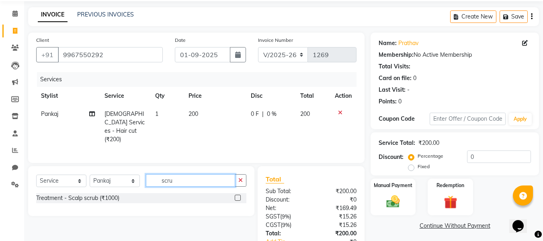
type input "scru"
click at [239, 195] on label at bounding box center [238, 198] width 6 height 6
click at [239, 196] on input "checkbox" at bounding box center [237, 198] width 5 height 5
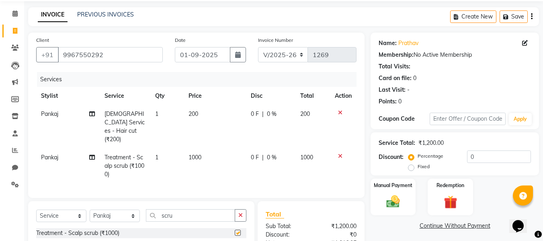
checkbox input "false"
click at [195, 154] on span "1000" at bounding box center [195, 157] width 13 height 7
select select "86884"
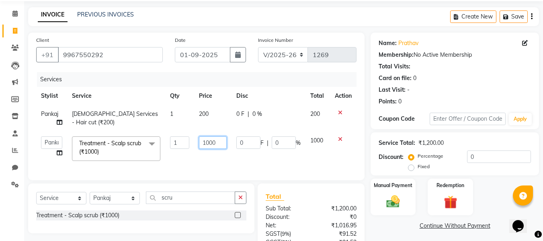
click at [209, 142] on input "1000" at bounding box center [213, 142] width 28 height 12
type input "1500"
click at [227, 156] on td "1500" at bounding box center [212, 149] width 37 height 34
select select "86884"
click at [398, 206] on img at bounding box center [393, 201] width 23 height 16
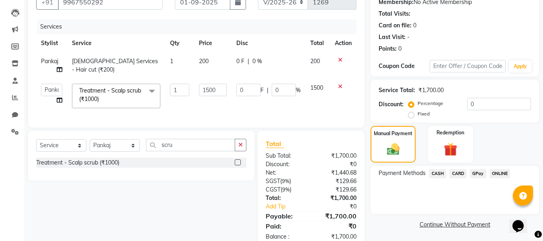
scroll to position [53, 0]
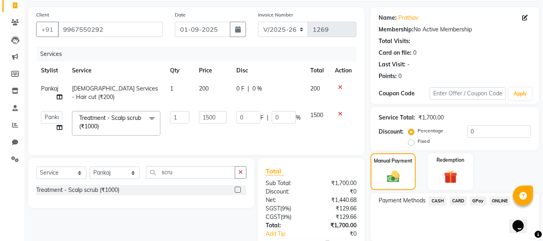
click at [459, 200] on span "CARD" at bounding box center [458, 200] width 17 height 9
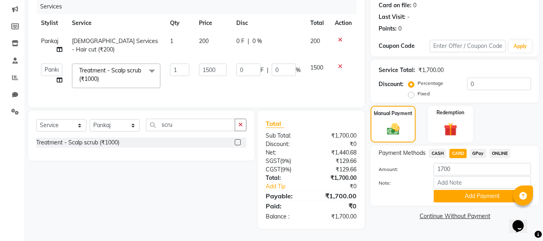
scroll to position [107, 0]
click at [488, 190] on button "Add Payment" at bounding box center [482, 196] width 97 height 12
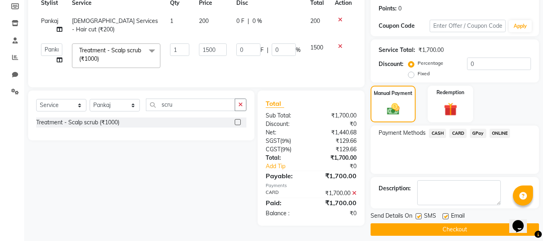
scroll to position [128, 0]
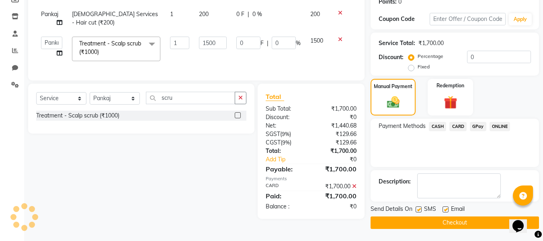
click at [411, 222] on button "Checkout" at bounding box center [455, 222] width 169 height 12
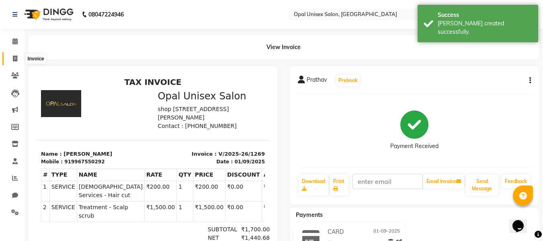
click at [14, 56] on icon at bounding box center [15, 59] width 4 height 6
select select "service"
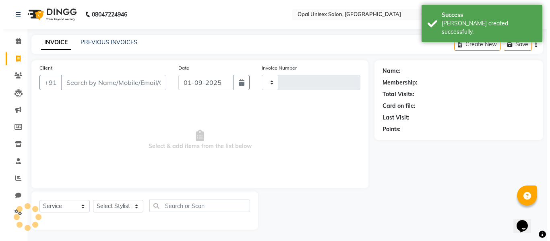
scroll to position [1, 0]
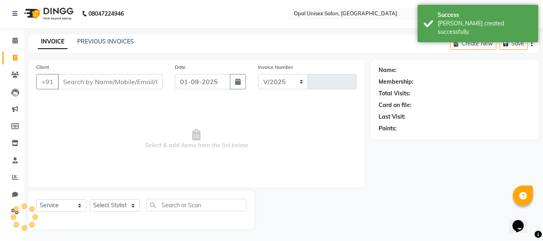
select select "8653"
type input "1270"
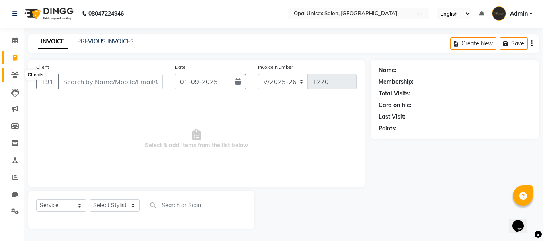
click at [15, 74] on icon at bounding box center [15, 75] width 8 height 6
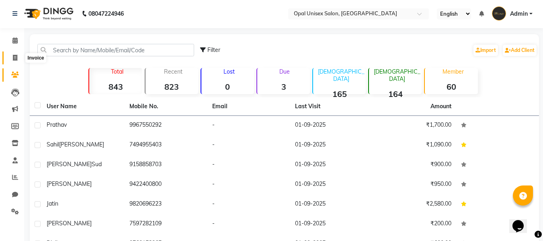
click at [13, 59] on icon at bounding box center [15, 58] width 4 height 6
select select "service"
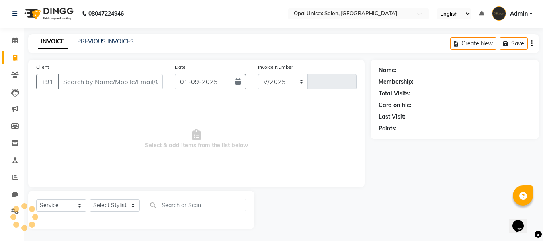
select select "8653"
type input "1270"
click at [82, 82] on input "Client" at bounding box center [110, 81] width 105 height 15
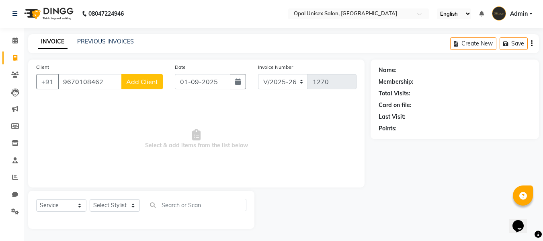
type input "9670108462"
click at [153, 80] on span "Add Client" at bounding box center [142, 82] width 32 height 8
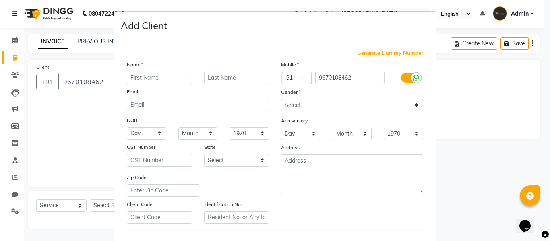
click at [162, 79] on input "text" at bounding box center [159, 78] width 65 height 12
type input "n"
type input "Nikkita"
click at [285, 102] on select "Select [DEMOGRAPHIC_DATA] [DEMOGRAPHIC_DATA] Other Prefer Not To Say" at bounding box center [352, 105] width 142 height 12
select select "[DEMOGRAPHIC_DATA]"
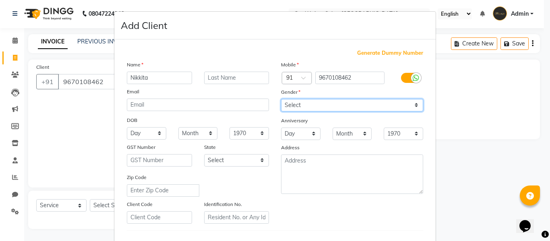
click at [281, 99] on select "Select [DEMOGRAPHIC_DATA] [DEMOGRAPHIC_DATA] Other Prefer Not To Say" at bounding box center [352, 105] width 142 height 12
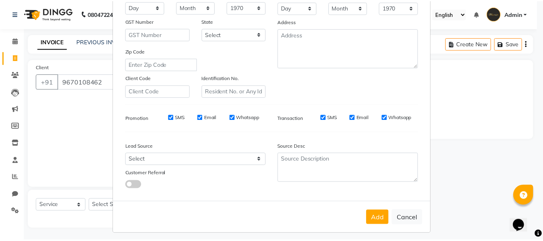
scroll to position [130, 0]
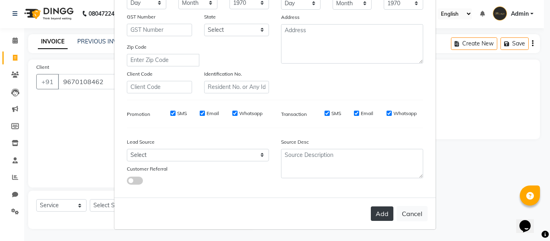
click at [377, 215] on button "Add" at bounding box center [381, 213] width 23 height 14
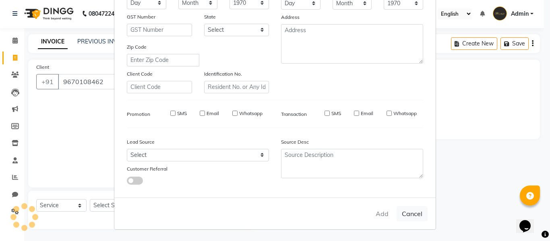
select select
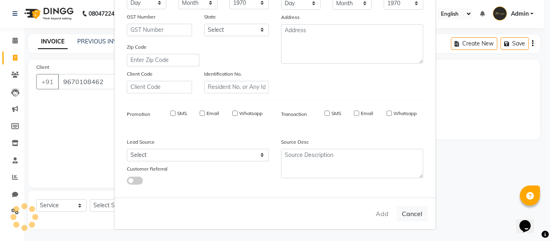
select select
checkbox input "false"
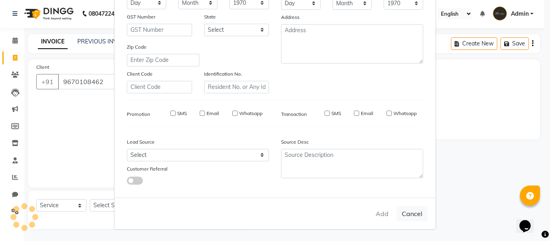
checkbox input "false"
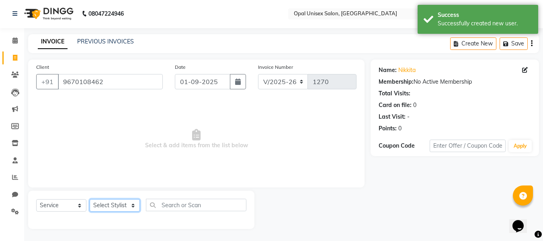
click at [113, 211] on select "Select Stylist [PERSON_NAME] Priyanka Sachin [PERSON_NAME][GEOGRAPHIC_DATA][PER…" at bounding box center [115, 205] width 50 height 12
select select "86885"
click at [90, 199] on select "Select Stylist [PERSON_NAME] Priyanka Sachin [PERSON_NAME][GEOGRAPHIC_DATA][PER…" at bounding box center [115, 205] width 50 height 12
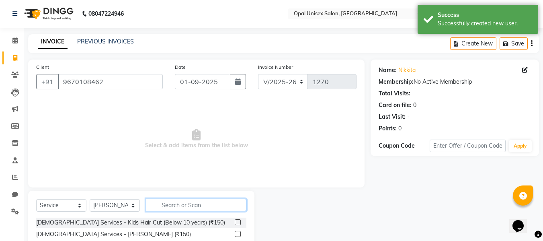
click at [192, 201] on input "text" at bounding box center [196, 205] width 101 height 12
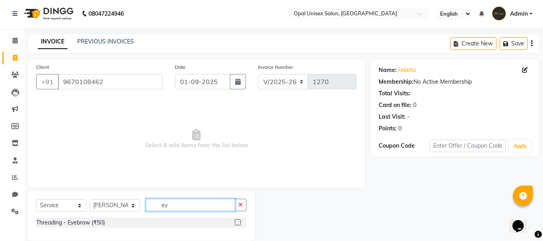
type input "ey"
click at [239, 222] on label at bounding box center [238, 222] width 6 height 6
click at [239, 222] on input "checkbox" at bounding box center [237, 222] width 5 height 5
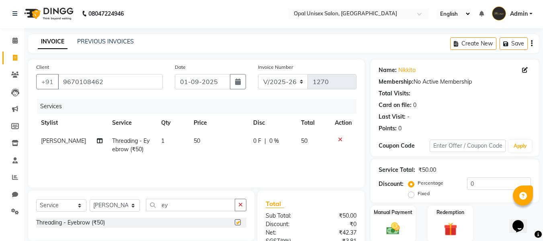
checkbox input "false"
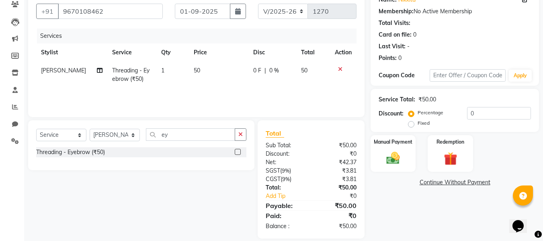
scroll to position [81, 0]
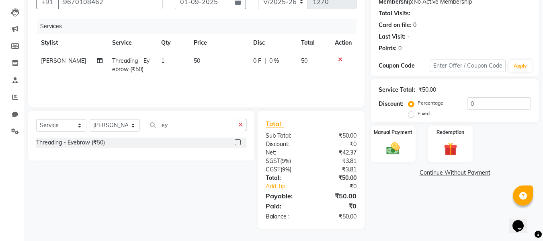
click at [241, 138] on div at bounding box center [241, 143] width 12 height 10
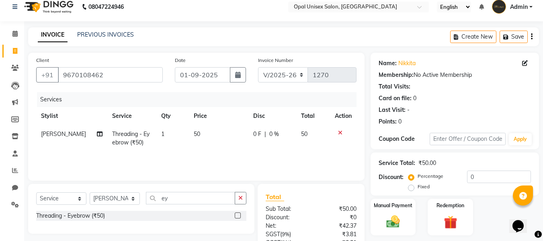
scroll to position [0, 0]
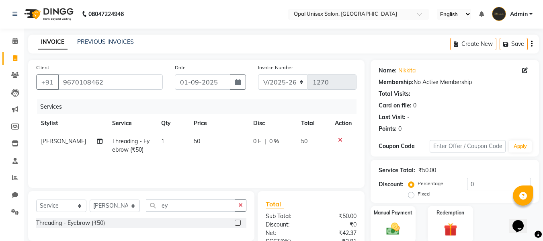
click at [212, 135] on td "50" at bounding box center [219, 145] width 60 height 27
select select "86885"
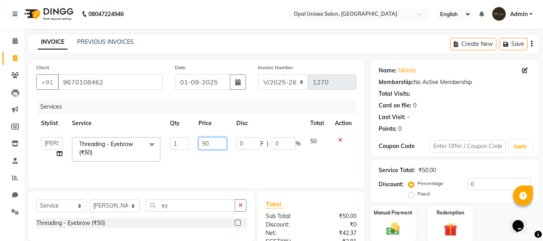
click at [213, 141] on input "50" at bounding box center [213, 143] width 28 height 12
type input "5"
type input "200"
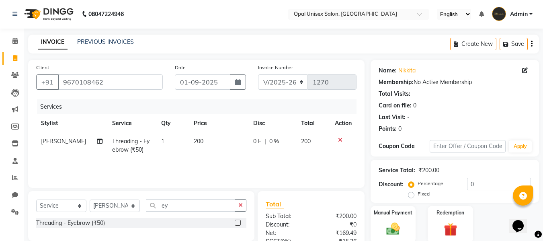
click at [240, 157] on tr "[PERSON_NAME] Threading - Eyebrow (₹50) 1 200 0 F | 0 % 200" at bounding box center [196, 145] width 321 height 27
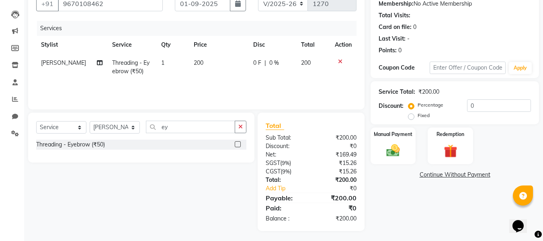
scroll to position [81, 0]
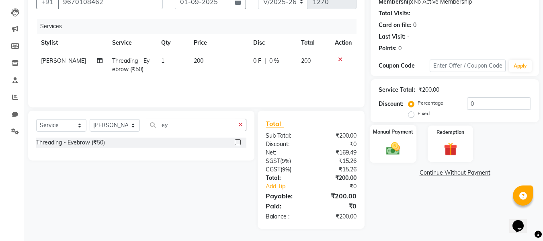
click at [390, 144] on img at bounding box center [393, 148] width 23 height 16
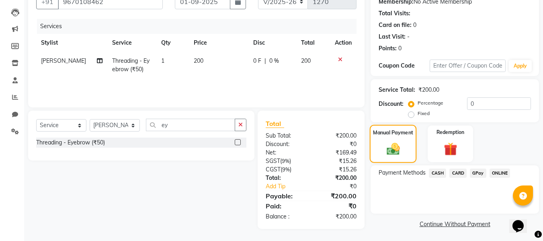
scroll to position [82, 0]
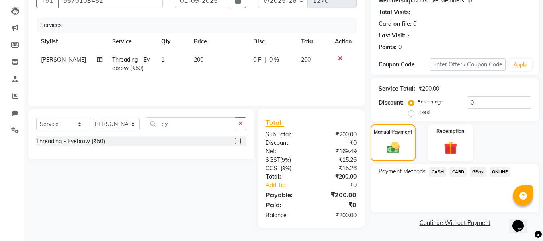
click at [478, 173] on span "GPay" at bounding box center [478, 171] width 16 height 9
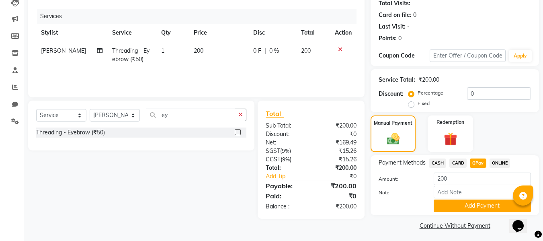
scroll to position [94, 0]
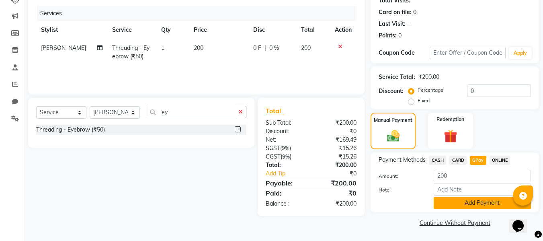
click at [463, 203] on button "Add Payment" at bounding box center [482, 203] width 97 height 12
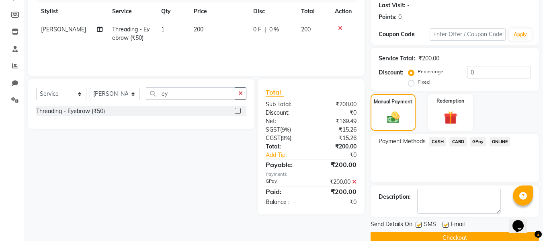
scroll to position [128, 0]
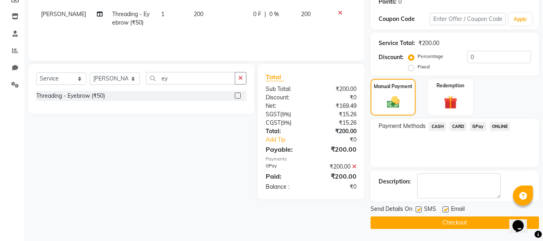
click at [429, 219] on button "Checkout" at bounding box center [455, 222] width 169 height 12
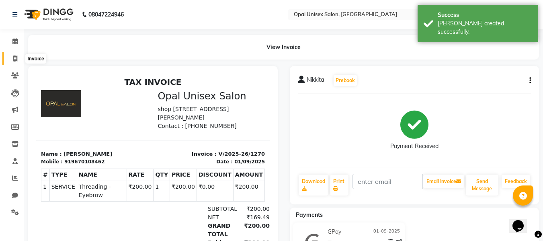
click at [14, 56] on icon at bounding box center [15, 59] width 4 height 6
select select "service"
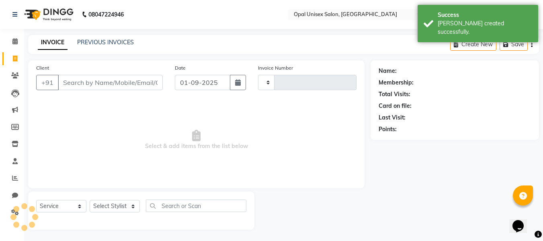
scroll to position [1, 0]
type input "1271"
select select "8653"
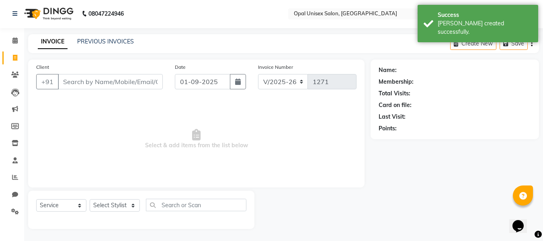
click at [100, 80] on input "Client" at bounding box center [110, 81] width 105 height 15
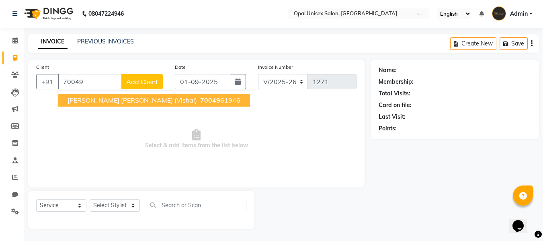
click at [107, 101] on span "[PERSON_NAME] [PERSON_NAME] (vishal)" at bounding box center [133, 100] width 130 height 8
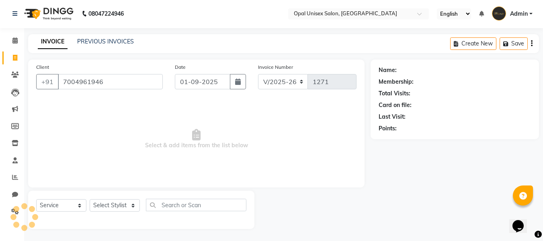
type input "7004961946"
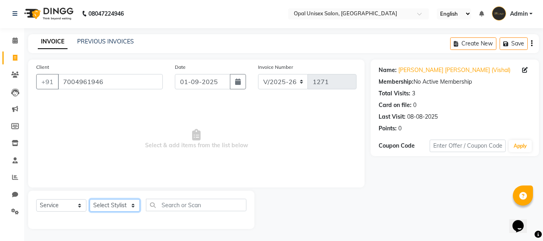
click at [109, 207] on select "Select Stylist [PERSON_NAME] Priyanka Sachin [PERSON_NAME][GEOGRAPHIC_DATA][PER…" at bounding box center [115, 205] width 50 height 12
select select "86884"
click at [90, 199] on select "Select Stylist [PERSON_NAME] Priyanka Sachin [PERSON_NAME][GEOGRAPHIC_DATA][PER…" at bounding box center [115, 205] width 50 height 12
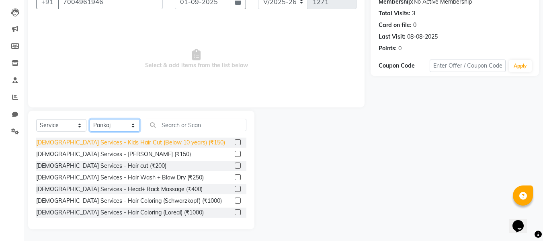
scroll to position [81, 0]
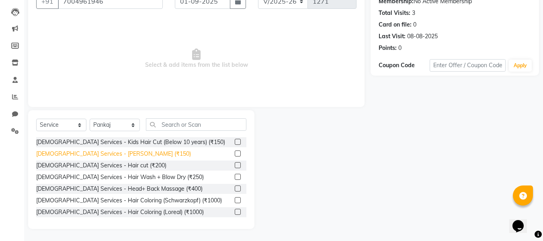
click at [101, 155] on div "[DEMOGRAPHIC_DATA] Services - [PERSON_NAME] (₹150)" at bounding box center [113, 154] width 155 height 8
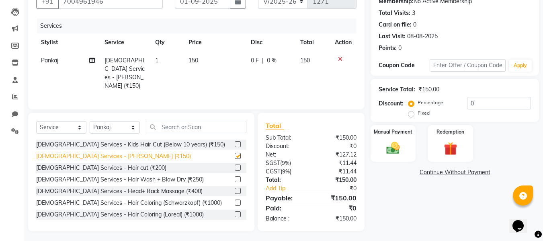
checkbox input "false"
click at [378, 147] on div "Manual Payment" at bounding box center [393, 143] width 47 height 38
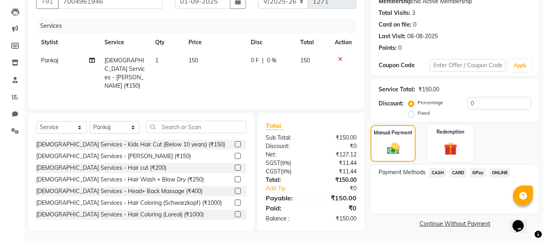
click at [475, 172] on span "GPay" at bounding box center [478, 172] width 16 height 9
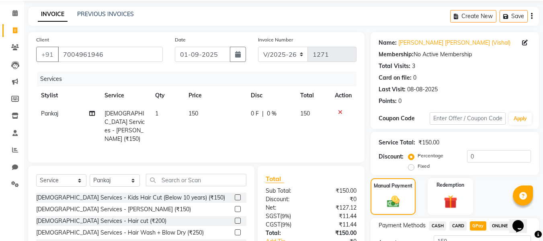
scroll to position [94, 0]
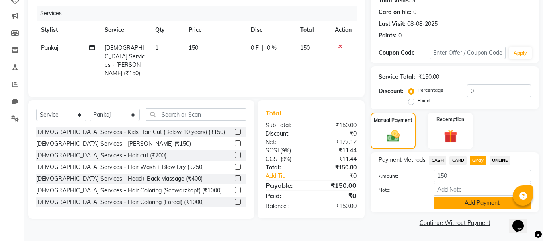
click at [448, 206] on button "Add Payment" at bounding box center [482, 203] width 97 height 12
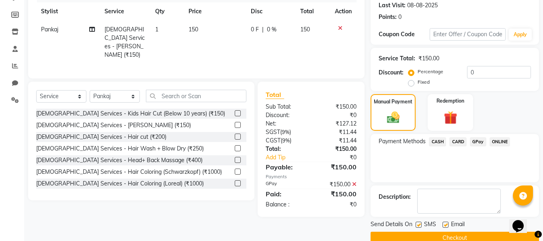
scroll to position [128, 0]
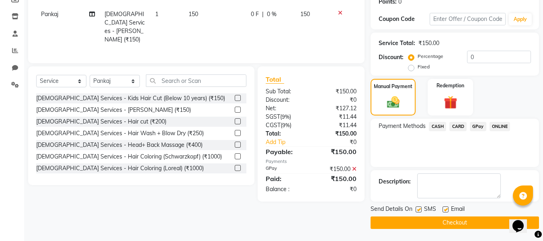
click at [447, 222] on button "Checkout" at bounding box center [455, 222] width 169 height 12
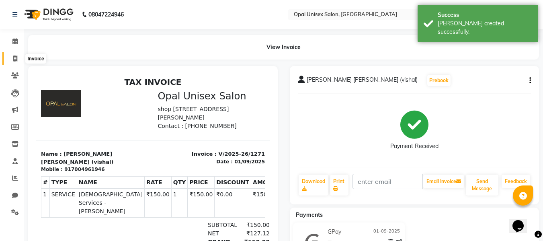
click at [17, 60] on icon at bounding box center [15, 59] width 4 height 6
select select "service"
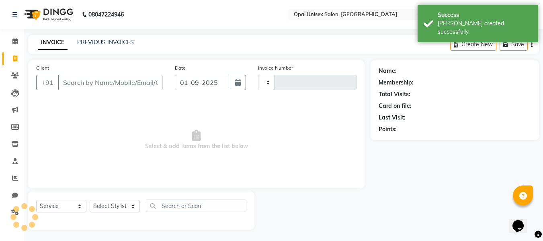
scroll to position [1, 0]
type input "1272"
select select "8653"
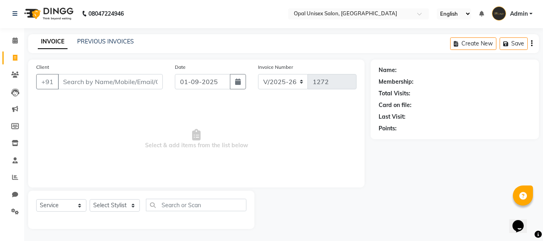
click at [0, 111] on li "Marketing" at bounding box center [12, 109] width 24 height 17
click at [88, 84] on input "Client" at bounding box center [110, 81] width 105 height 15
click at [79, 79] on input "Client" at bounding box center [110, 81] width 105 height 15
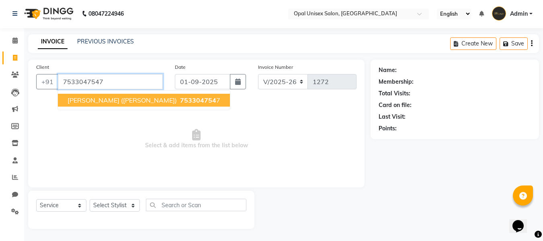
type input "7533047547"
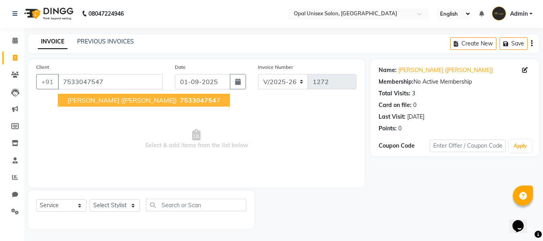
click at [113, 98] on span "[PERSON_NAME] ([PERSON_NAME])" at bounding box center [122, 100] width 109 height 8
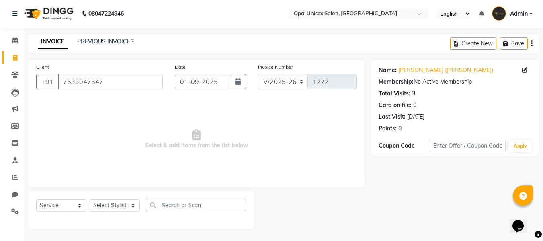
drag, startPoint x: 106, startPoint y: 212, endPoint x: 109, endPoint y: 205, distance: 7.6
click at [107, 211] on div "Select Service Product Membership Package Voucher Prepaid Gift Card Select Styl…" at bounding box center [141, 208] width 210 height 19
click at [109, 205] on select "Select Stylist [PERSON_NAME] Priyanka Sachin [PERSON_NAME][GEOGRAPHIC_DATA][PER…" at bounding box center [115, 205] width 50 height 12
select select "86886"
click at [90, 199] on select "Select Stylist [PERSON_NAME] Priyanka Sachin [PERSON_NAME][GEOGRAPHIC_DATA][PER…" at bounding box center [115, 205] width 50 height 12
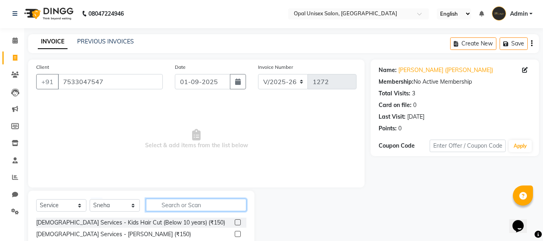
click at [161, 207] on input "text" at bounding box center [196, 205] width 101 height 12
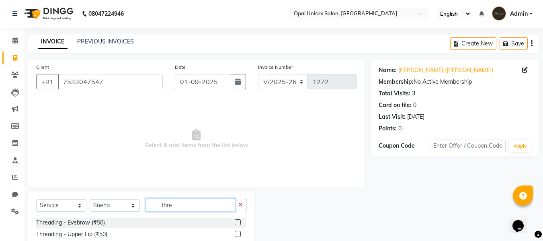
type input "thre"
click at [240, 222] on label at bounding box center [238, 222] width 6 height 6
click at [240, 222] on input "checkbox" at bounding box center [237, 222] width 5 height 5
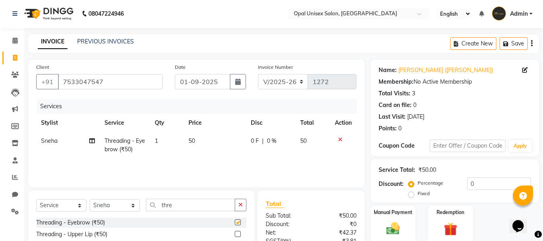
checkbox input "false"
click at [239, 234] on label at bounding box center [238, 234] width 6 height 6
click at [239, 234] on input "checkbox" at bounding box center [237, 234] width 5 height 5
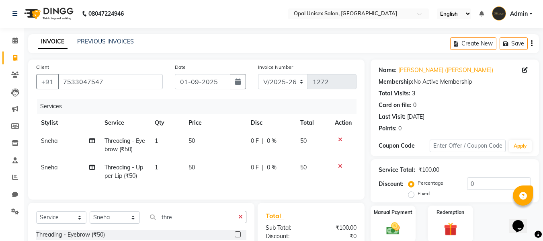
checkbox input "false"
click at [243, 220] on icon "button" at bounding box center [241, 217] width 4 height 6
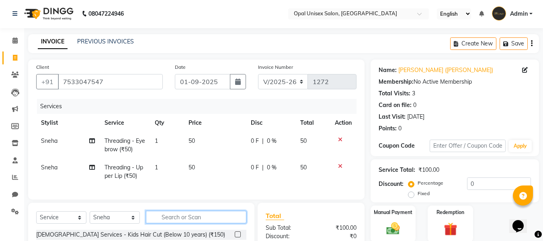
click at [209, 223] on input "text" at bounding box center [196, 217] width 101 height 12
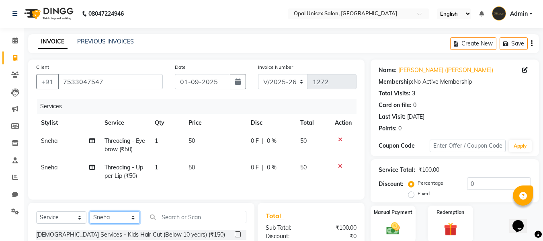
click at [106, 224] on select "Select Stylist [PERSON_NAME] Priyanka Sachin [PERSON_NAME][GEOGRAPHIC_DATA][PER…" at bounding box center [115, 217] width 50 height 12
select select "86884"
click at [90, 217] on select "Select Stylist [PERSON_NAME] Priyanka Sachin [PERSON_NAME][GEOGRAPHIC_DATA][PER…" at bounding box center [115, 217] width 50 height 12
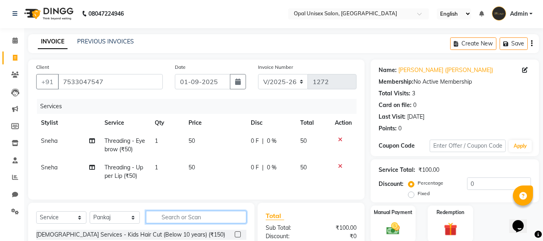
click at [166, 219] on input "text" at bounding box center [196, 217] width 101 height 12
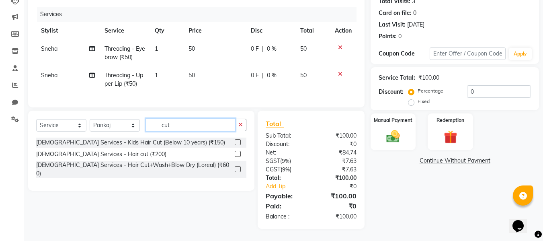
scroll to position [99, 0]
type input "cut"
click at [239, 142] on label at bounding box center [238, 142] width 6 height 6
click at [239, 142] on input "checkbox" at bounding box center [237, 142] width 5 height 5
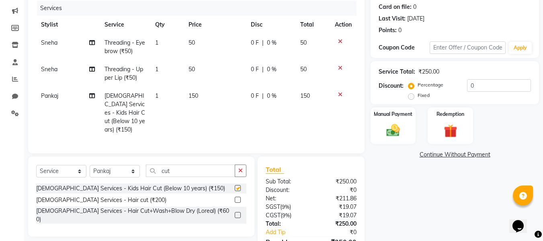
checkbox input "false"
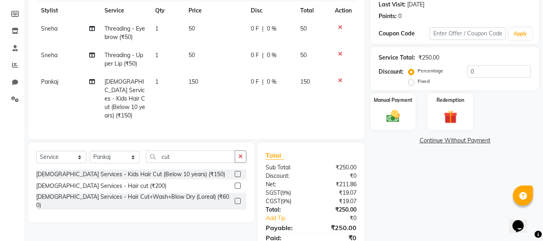
scroll to position [126, 0]
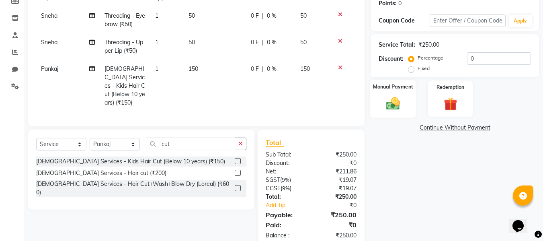
click at [379, 102] on div "Manual Payment" at bounding box center [393, 99] width 47 height 38
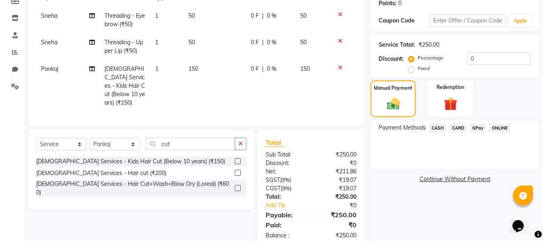
click at [476, 127] on span "GPay" at bounding box center [478, 127] width 16 height 9
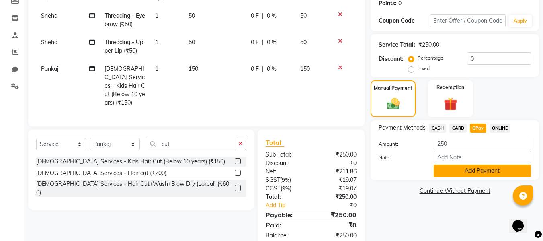
click at [467, 171] on button "Add Payment" at bounding box center [482, 171] width 97 height 12
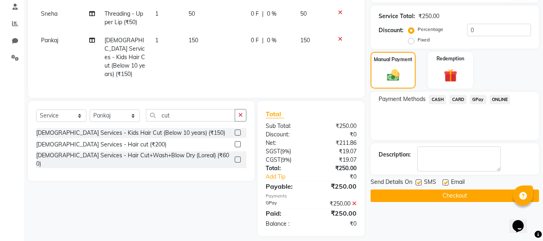
scroll to position [159, 0]
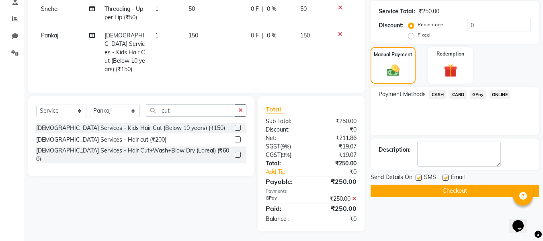
click at [464, 188] on button "Checkout" at bounding box center [455, 191] width 169 height 12
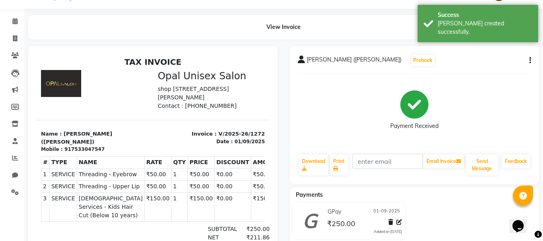
scroll to position [19, 0]
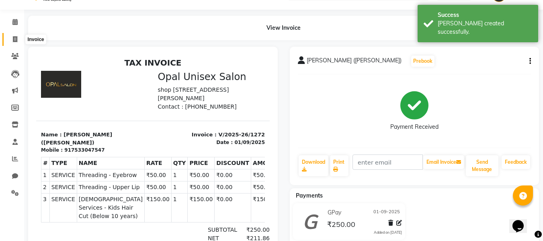
click at [17, 40] on icon at bounding box center [15, 39] width 4 height 6
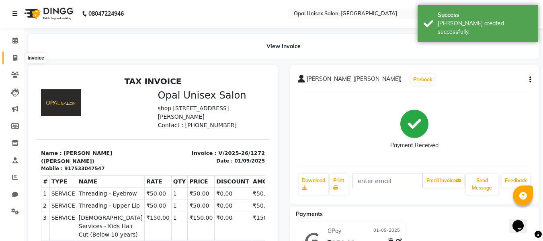
select select "service"
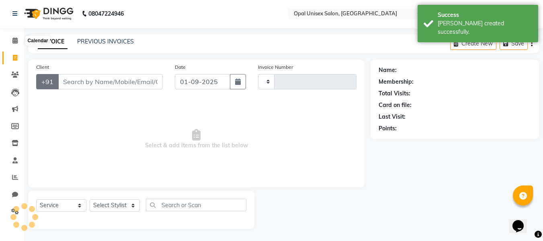
type input "1273"
select select "8653"
click at [78, 80] on input "Client" at bounding box center [110, 81] width 105 height 15
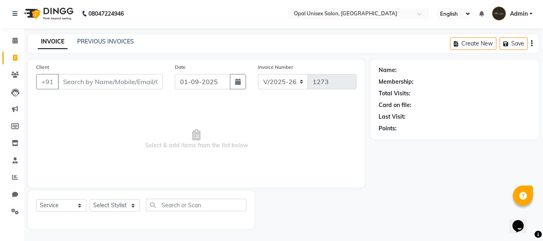
click at [94, 78] on input "Client" at bounding box center [110, 81] width 105 height 15
type input "9597379200"
click at [139, 83] on span "Add Client" at bounding box center [142, 82] width 32 height 8
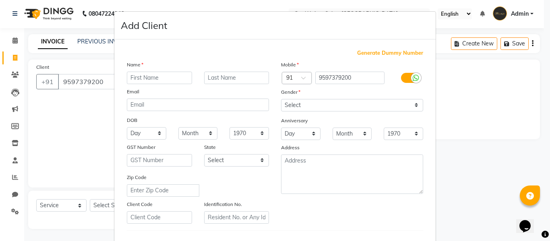
click at [145, 76] on input "text" at bounding box center [159, 78] width 65 height 12
type input "[PERSON_NAME]"
click at [304, 103] on select "Select [DEMOGRAPHIC_DATA] [DEMOGRAPHIC_DATA] Other Prefer Not To Say" at bounding box center [352, 105] width 142 height 12
select select "[DEMOGRAPHIC_DATA]"
click at [281, 99] on select "Select [DEMOGRAPHIC_DATA] [DEMOGRAPHIC_DATA] Other Prefer Not To Say" at bounding box center [352, 105] width 142 height 12
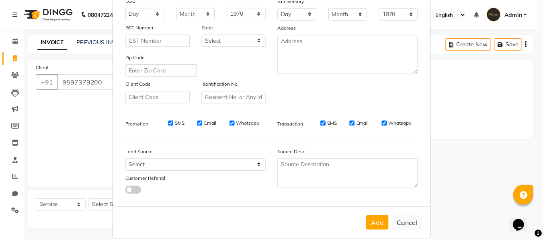
scroll to position [130, 0]
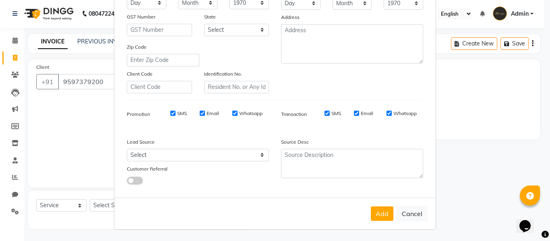
click at [375, 213] on button "Add" at bounding box center [381, 213] width 23 height 14
select select
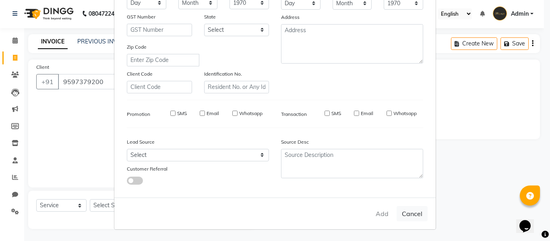
select select
checkbox input "false"
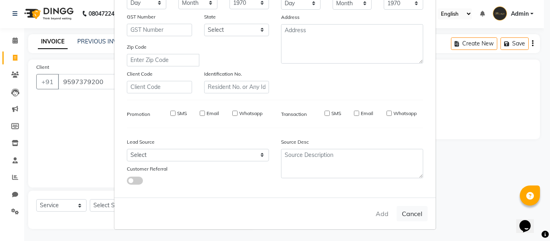
checkbox input "false"
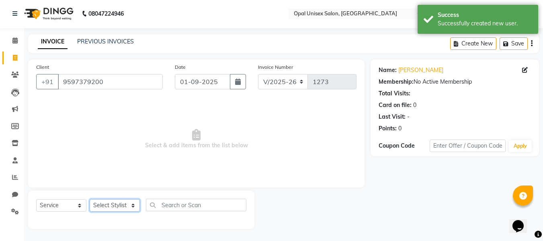
click at [110, 206] on select "Select Stylist [PERSON_NAME] Priyanka Sachin [PERSON_NAME][GEOGRAPHIC_DATA][PER…" at bounding box center [115, 205] width 50 height 12
select select "86884"
click at [90, 199] on select "Select Stylist [PERSON_NAME] Priyanka Sachin [PERSON_NAME][GEOGRAPHIC_DATA][PER…" at bounding box center [115, 205] width 50 height 12
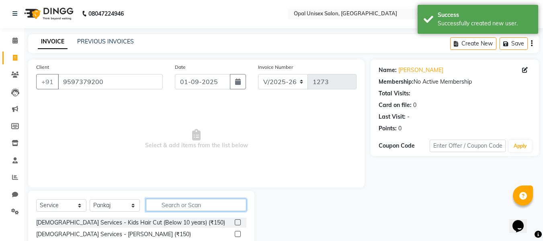
click at [169, 208] on input "text" at bounding box center [196, 205] width 101 height 12
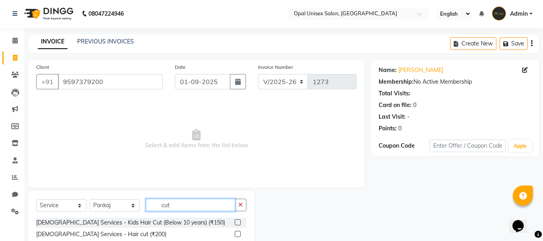
type input "cut"
click at [239, 236] on label at bounding box center [238, 234] width 6 height 6
click at [239, 236] on input "checkbox" at bounding box center [237, 234] width 5 height 5
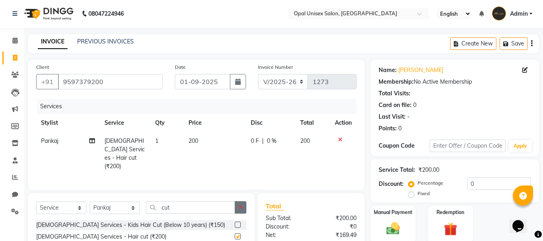
checkbox input "false"
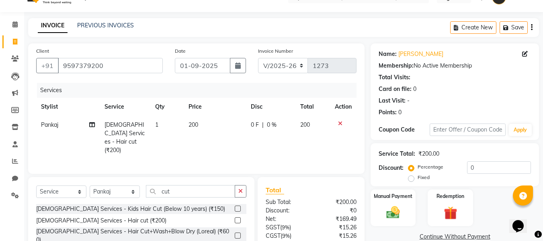
scroll to position [81, 0]
